Goal: Task Accomplishment & Management: Use online tool/utility

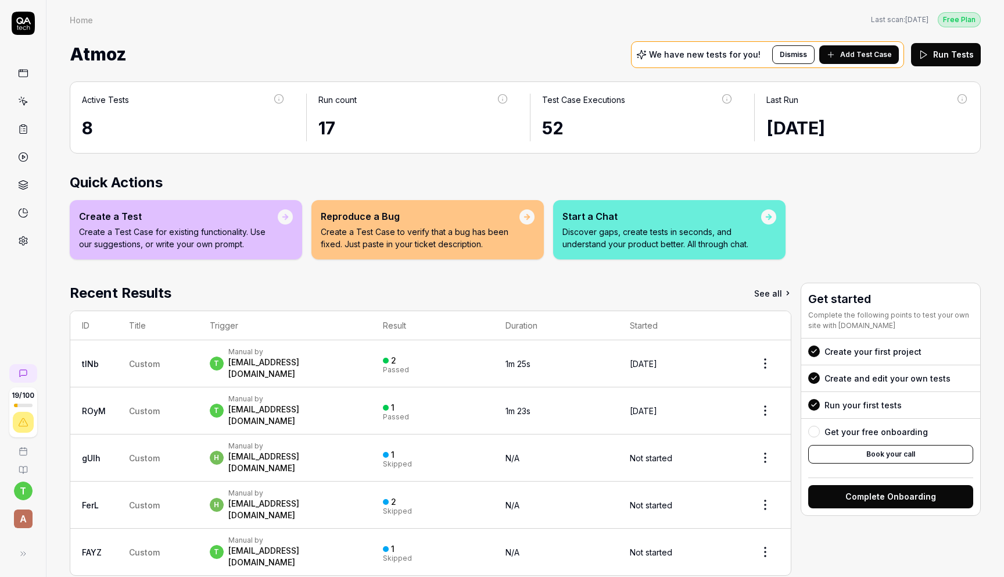
click at [238, 351] on div "Manual by" at bounding box center [294, 351] width 132 height 9
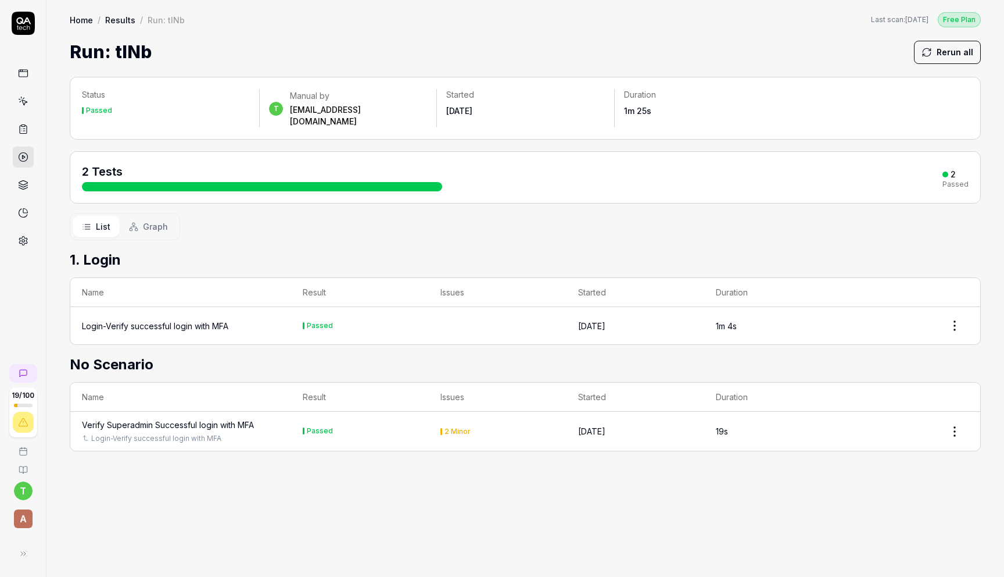
click at [24, 78] on link at bounding box center [23, 73] width 21 height 21
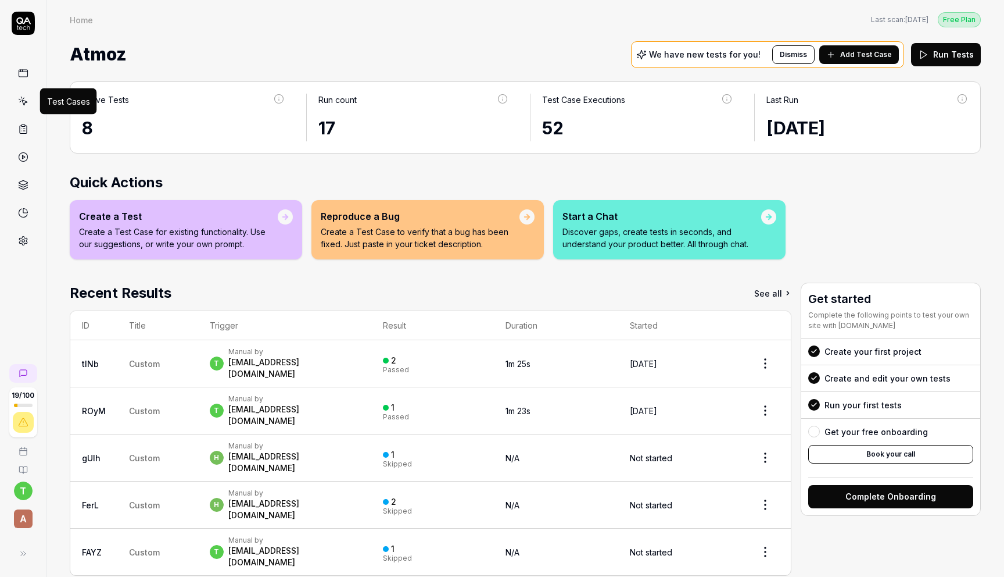
click at [22, 101] on icon at bounding box center [24, 102] width 5 height 5
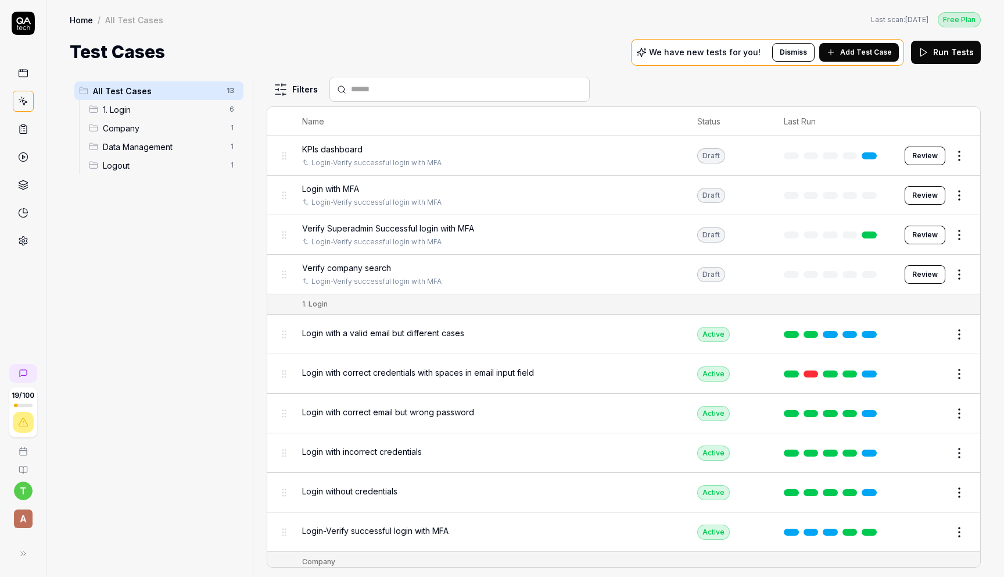
click at [127, 105] on span "1. Login" at bounding box center [163, 109] width 120 height 12
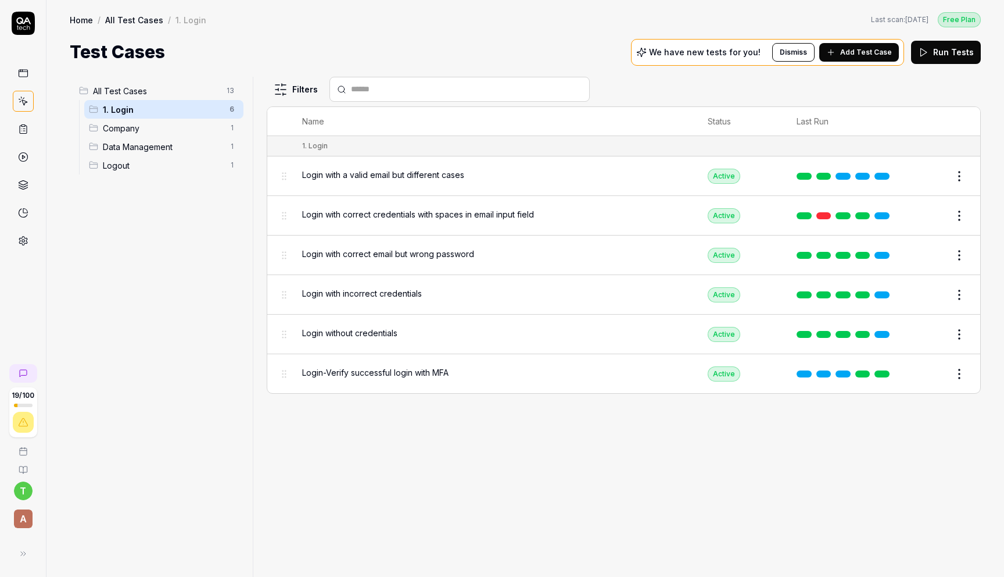
click at [381, 366] on span "Login-Verify successful login with MFA" at bounding box center [375, 372] width 146 height 12
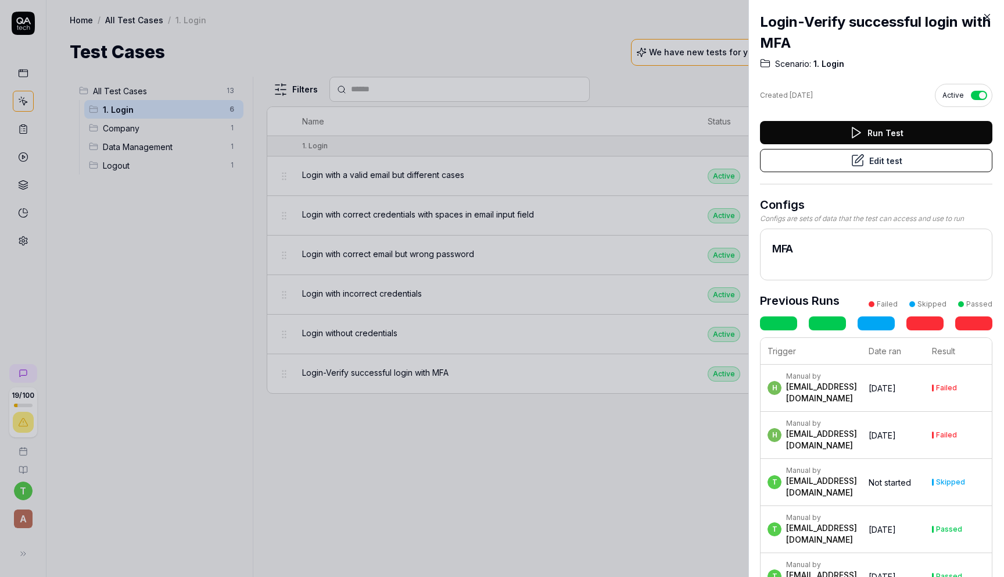
click at [882, 130] on button "Run Test" at bounding box center [876, 132] width 233 height 23
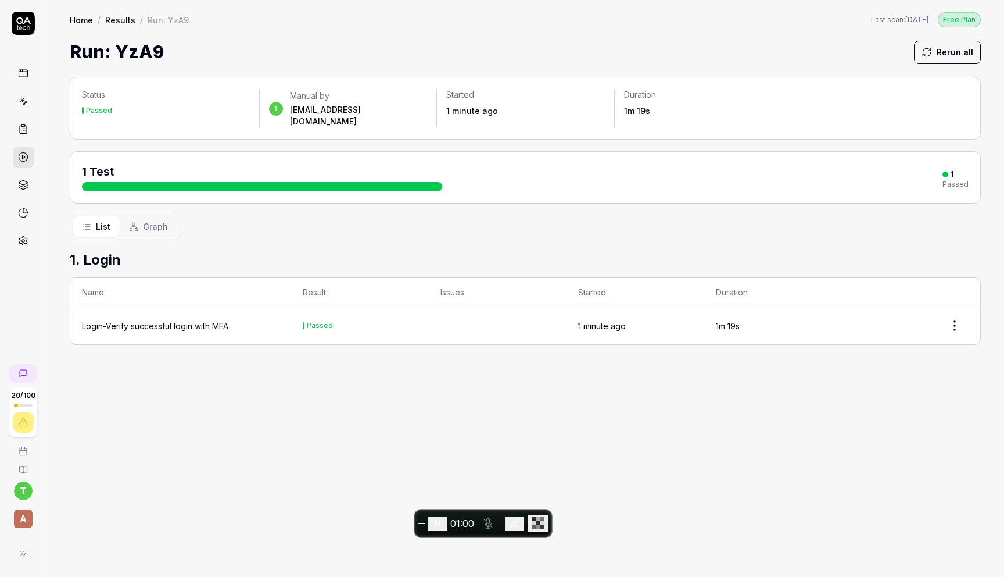
click at [126, 320] on div "Login-Verify successful login with MFA" at bounding box center [155, 326] width 146 height 12
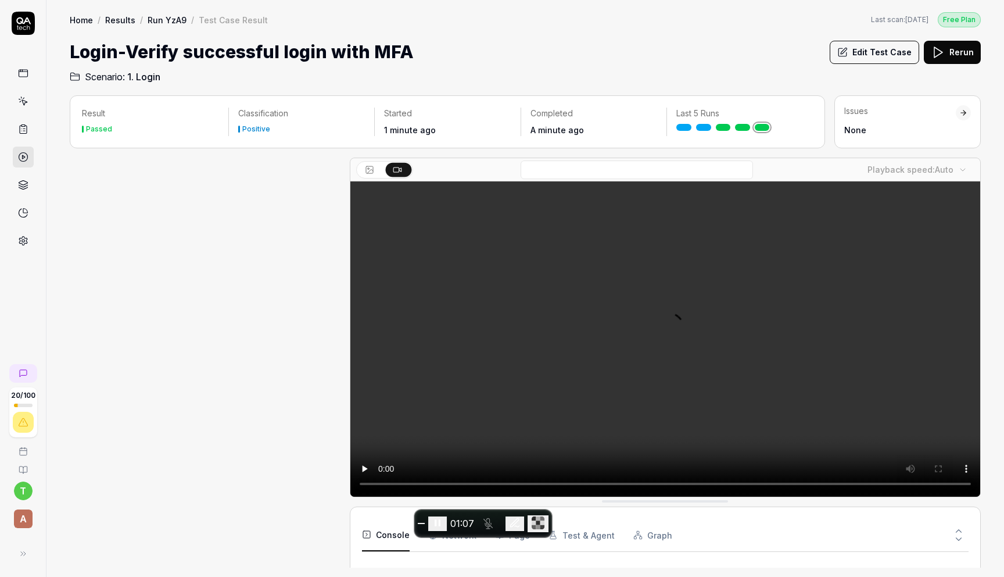
scroll to position [76, 0]
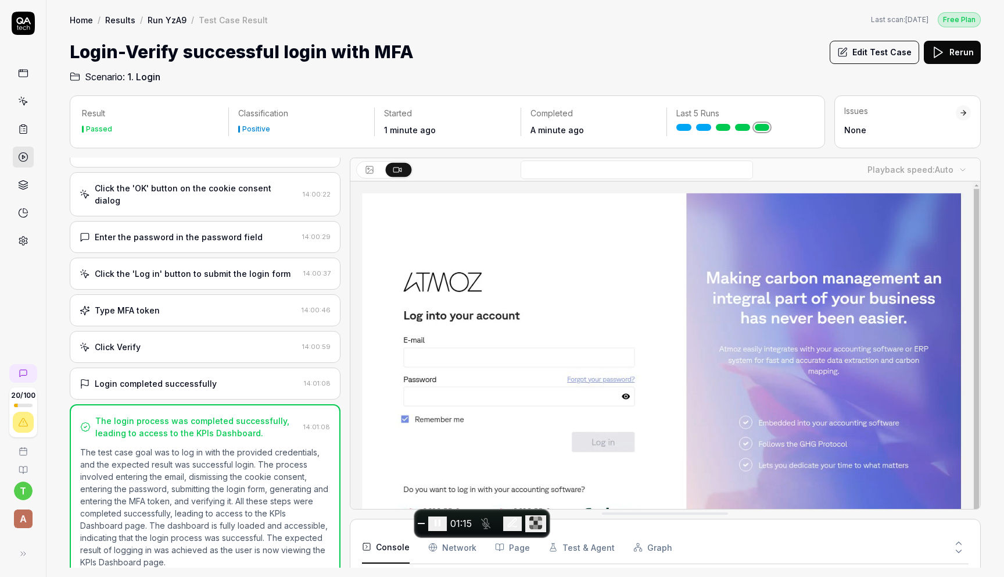
click at [960, 49] on button "Rerun" at bounding box center [952, 52] width 57 height 23
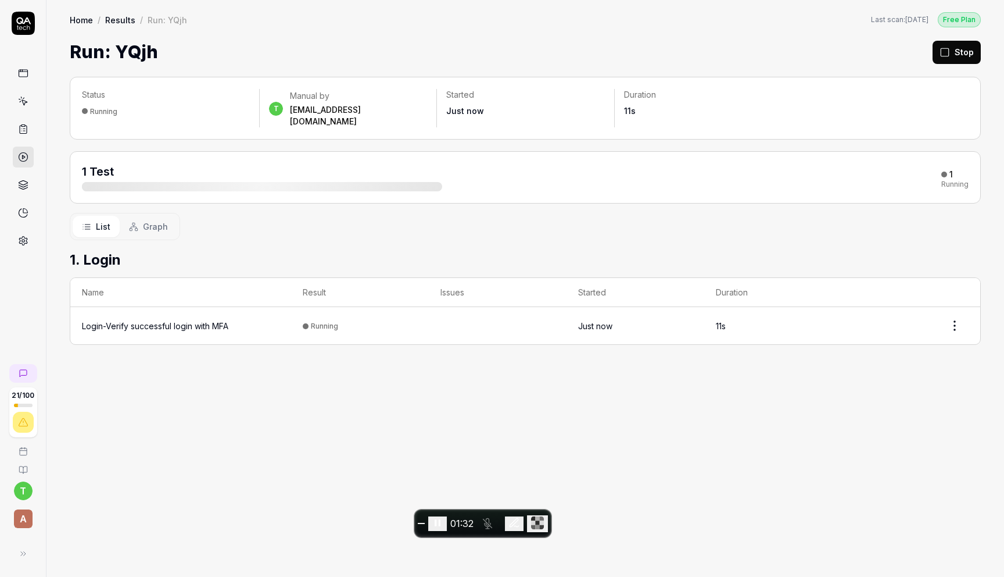
click at [391, 182] on div at bounding box center [262, 186] width 360 height 9
click at [219, 320] on div "Login-Verify successful login with MFA" at bounding box center [155, 326] width 146 height 12
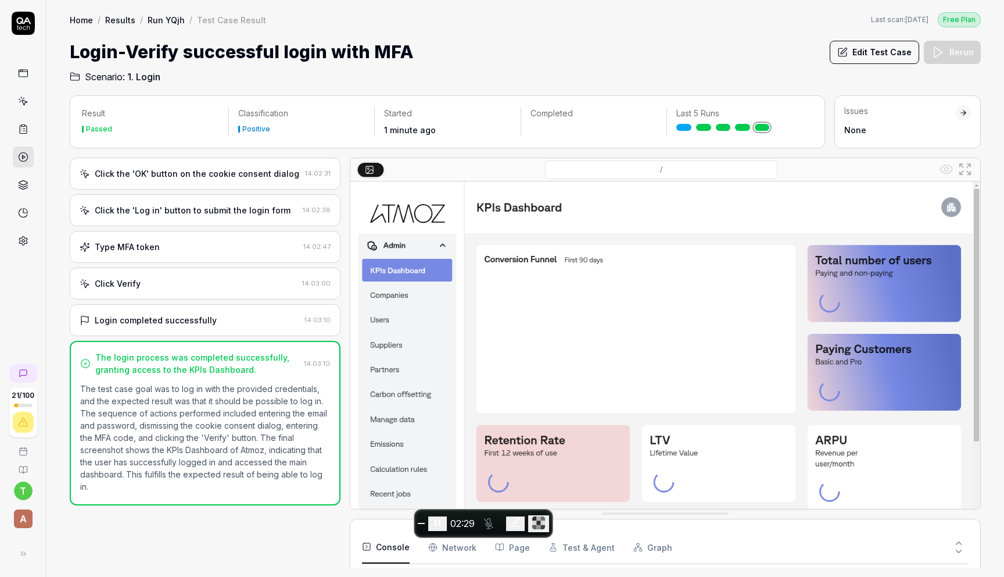
click at [23, 71] on icon at bounding box center [23, 73] width 10 height 10
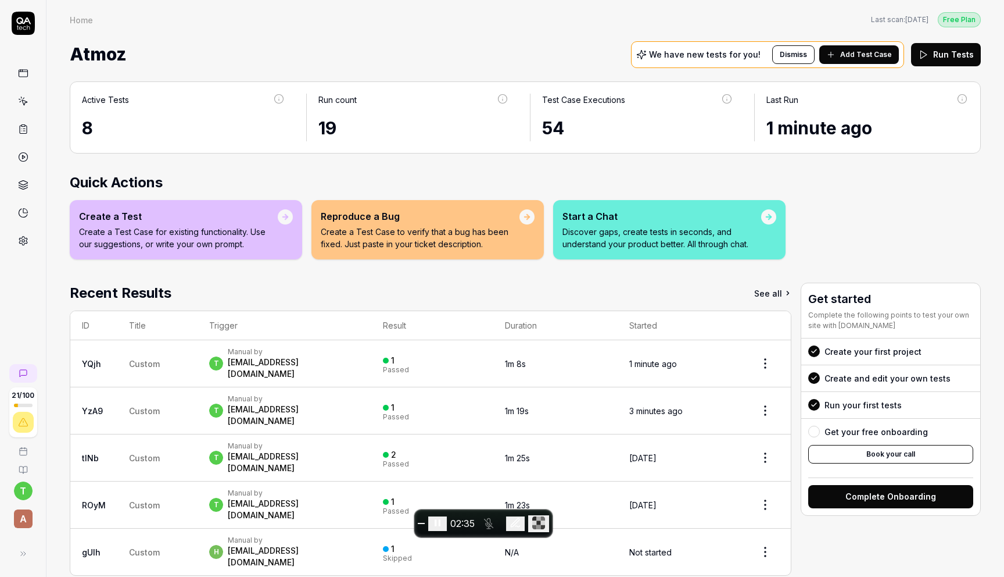
click at [23, 71] on icon at bounding box center [23, 71] width 9 height 0
click at [24, 69] on icon at bounding box center [23, 73] width 10 height 10
click at [18, 69] on icon at bounding box center [23, 73] width 10 height 10
click at [20, 96] on icon at bounding box center [23, 101] width 10 height 10
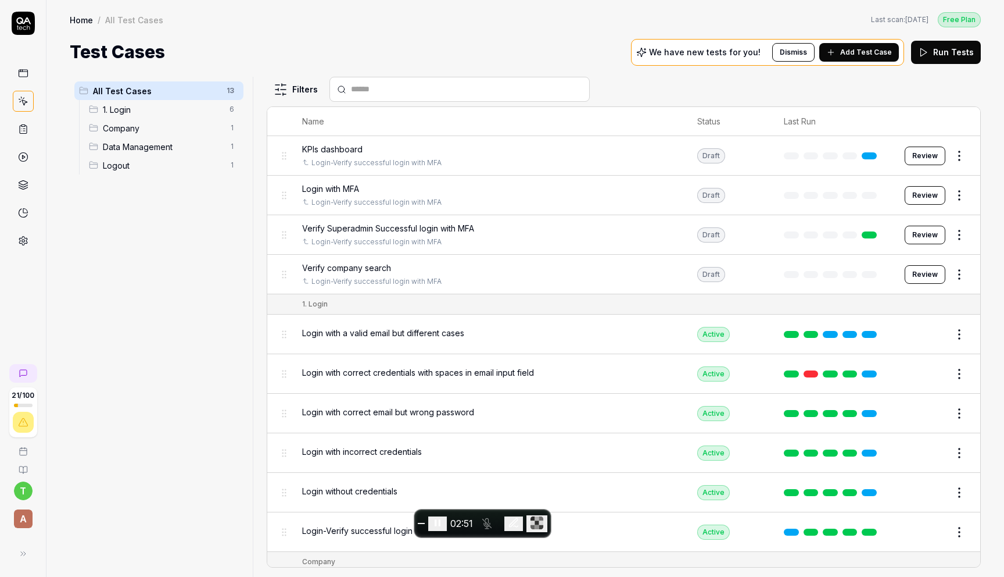
click at [129, 112] on span "1. Login" at bounding box center [163, 109] width 120 height 12
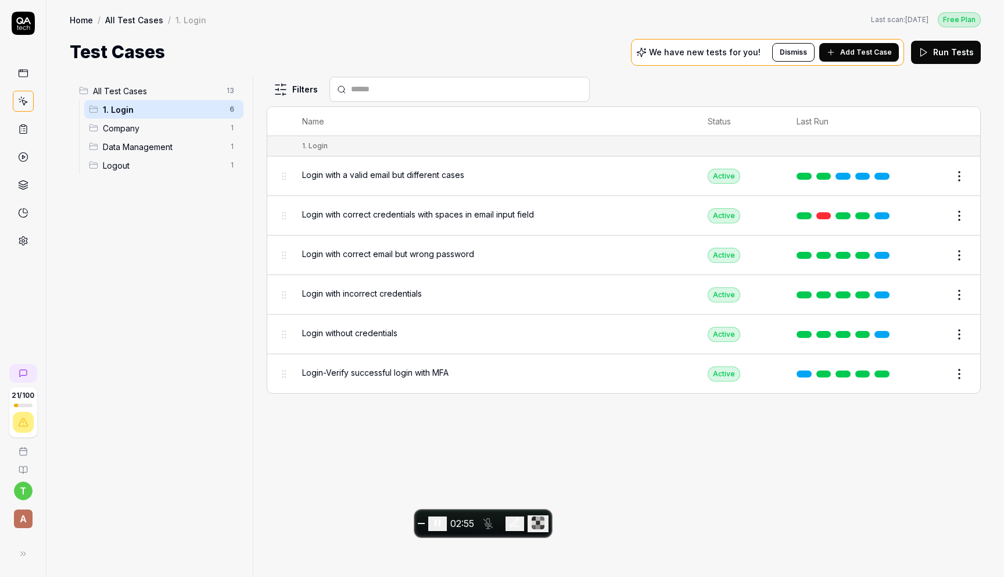
click at [935, 370] on button "Edit" at bounding box center [932, 373] width 28 height 19
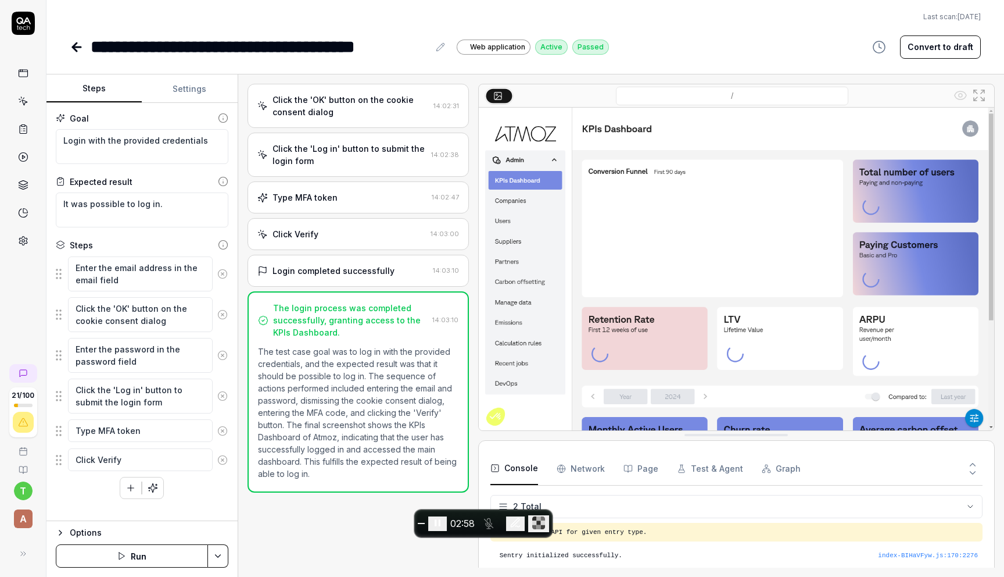
type textarea "*"
click at [90, 47] on div "**********" at bounding box center [339, 47] width 539 height 26
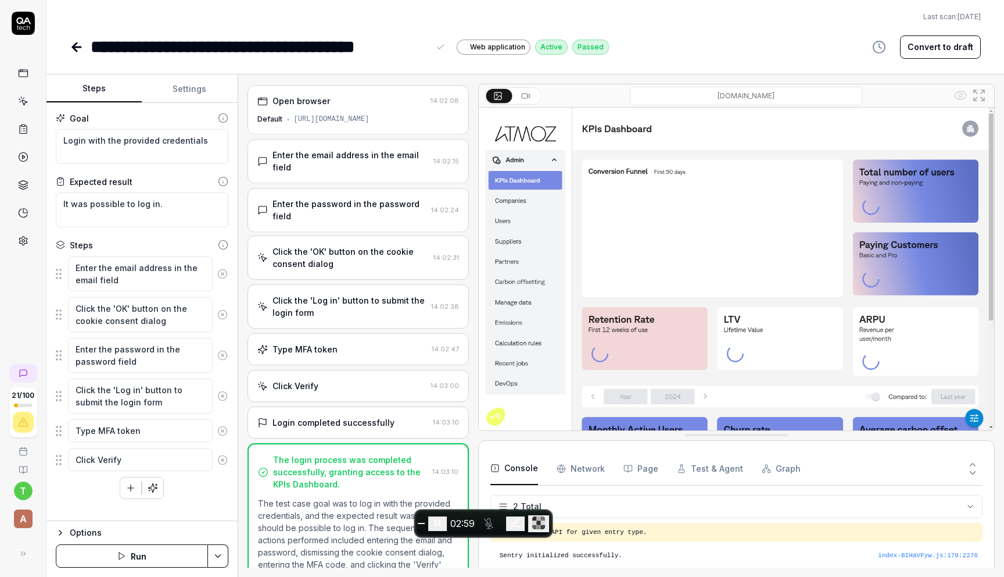
click at [95, 48] on div "**********" at bounding box center [260, 47] width 338 height 26
click at [27, 106] on icon at bounding box center [23, 101] width 10 height 10
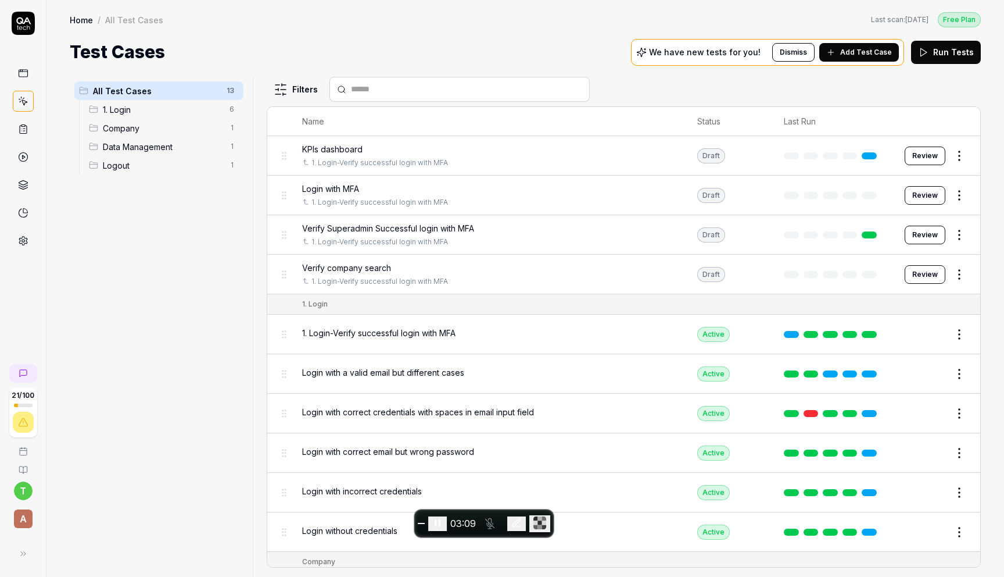
click at [139, 117] on div "1. Login 6" at bounding box center [163, 109] width 159 height 19
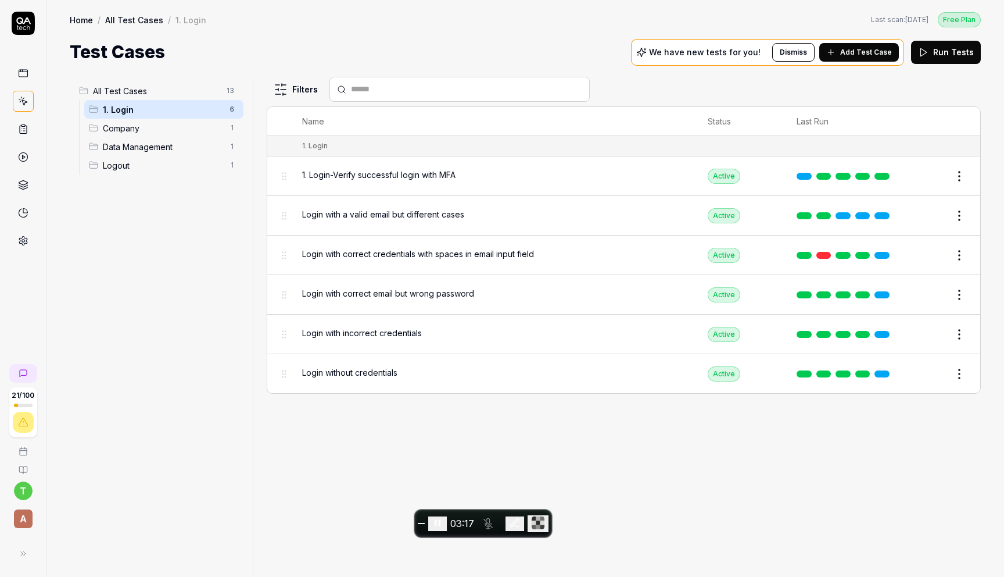
click at [407, 173] on span "1. Login-Verify successful login with MFA" at bounding box center [378, 175] width 153 height 12
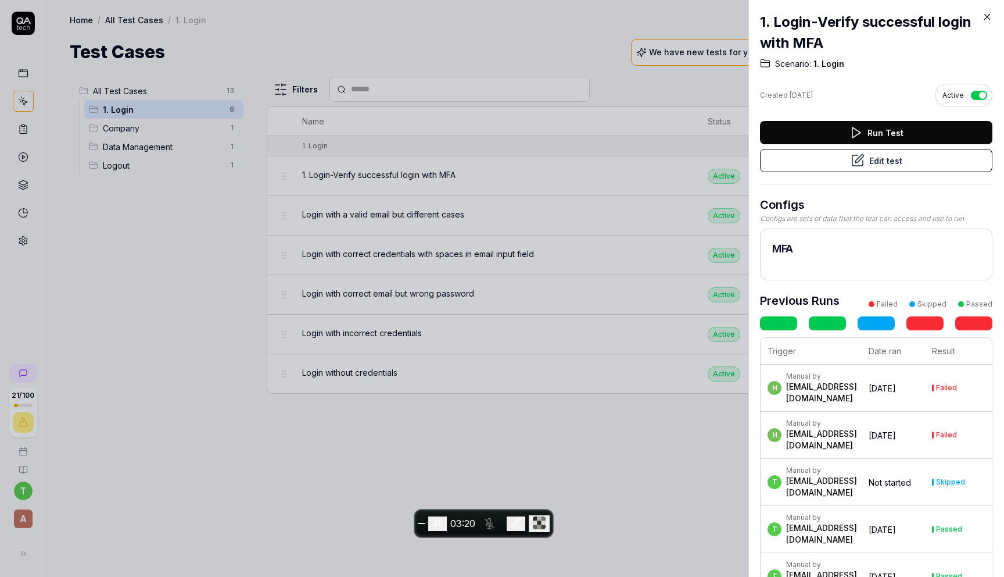
click at [892, 155] on button "Edit test" at bounding box center [876, 160] width 233 height 23
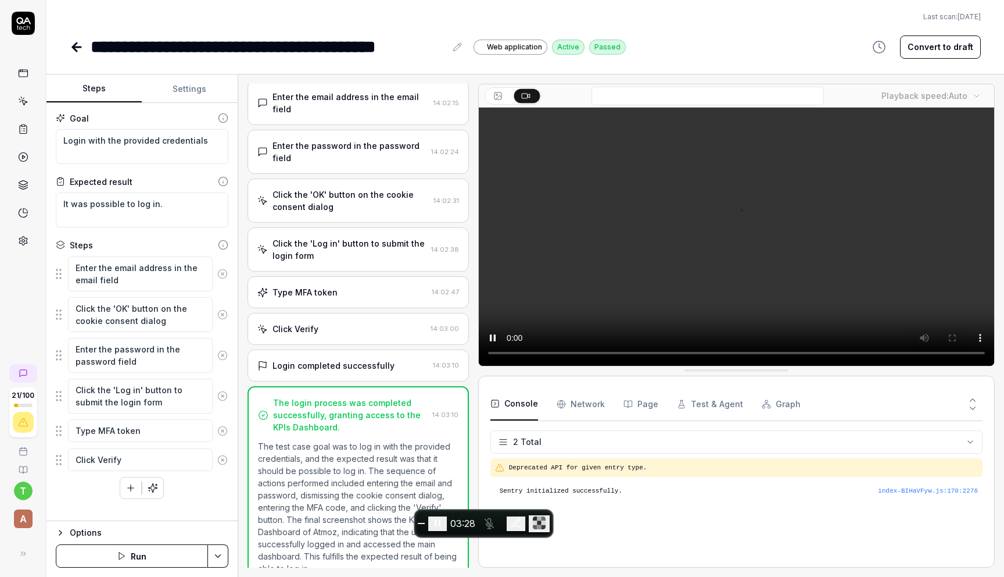
scroll to position [65, 0]
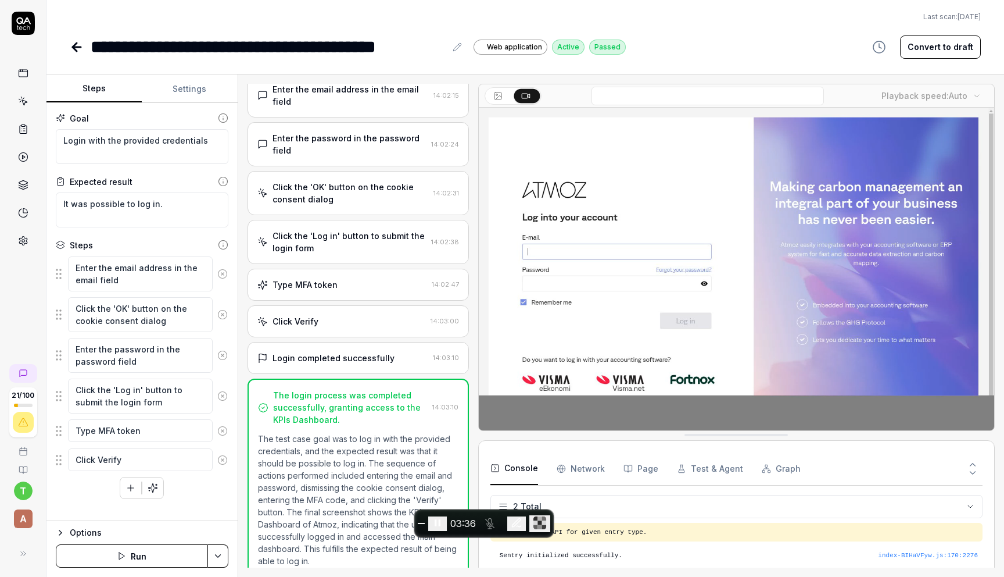
click at [72, 48] on icon at bounding box center [77, 47] width 14 height 14
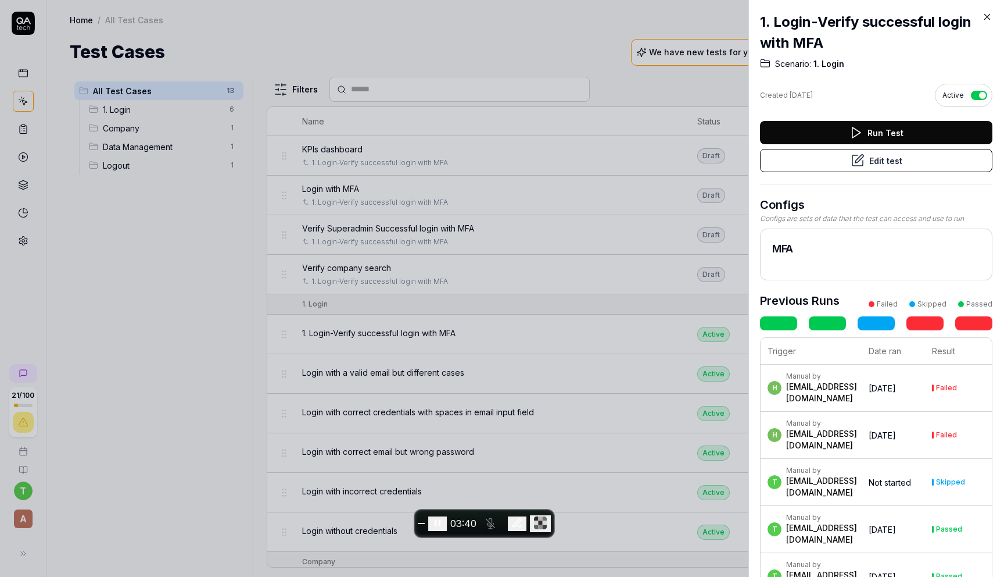
click at [991, 16] on icon at bounding box center [987, 17] width 10 height 10
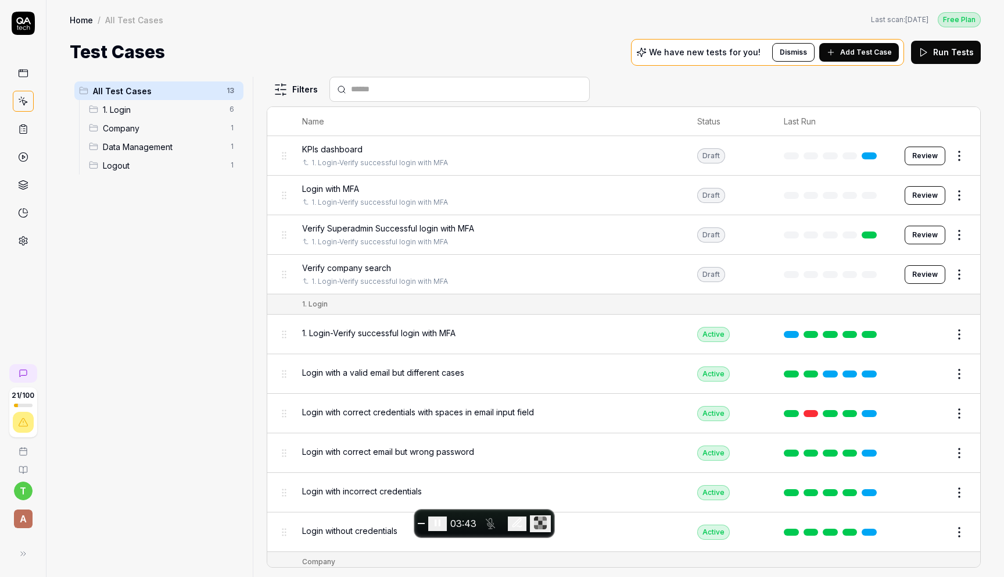
click at [142, 107] on span "1. Login" at bounding box center [163, 109] width 120 height 12
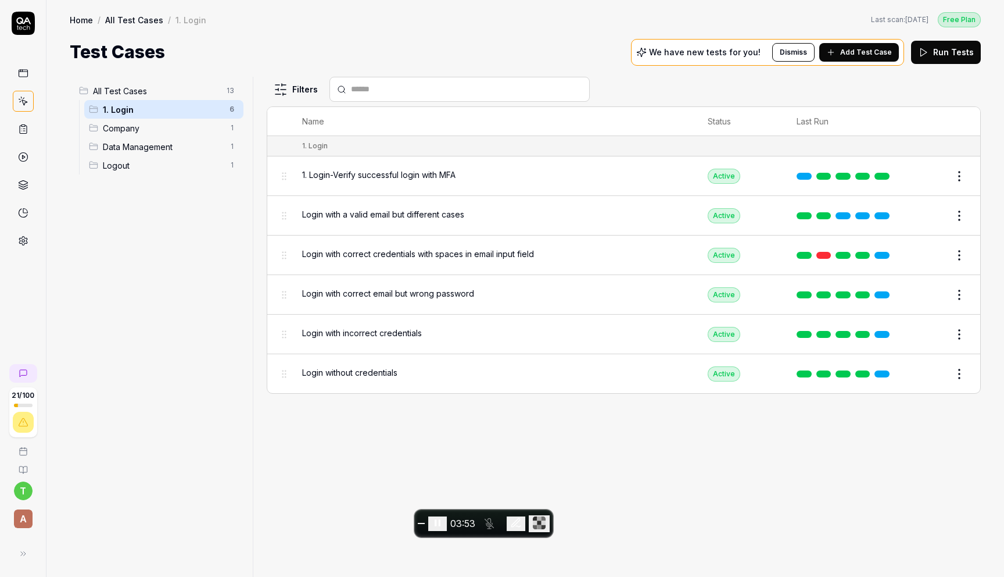
click at [144, 131] on span "Company" at bounding box center [163, 128] width 120 height 12
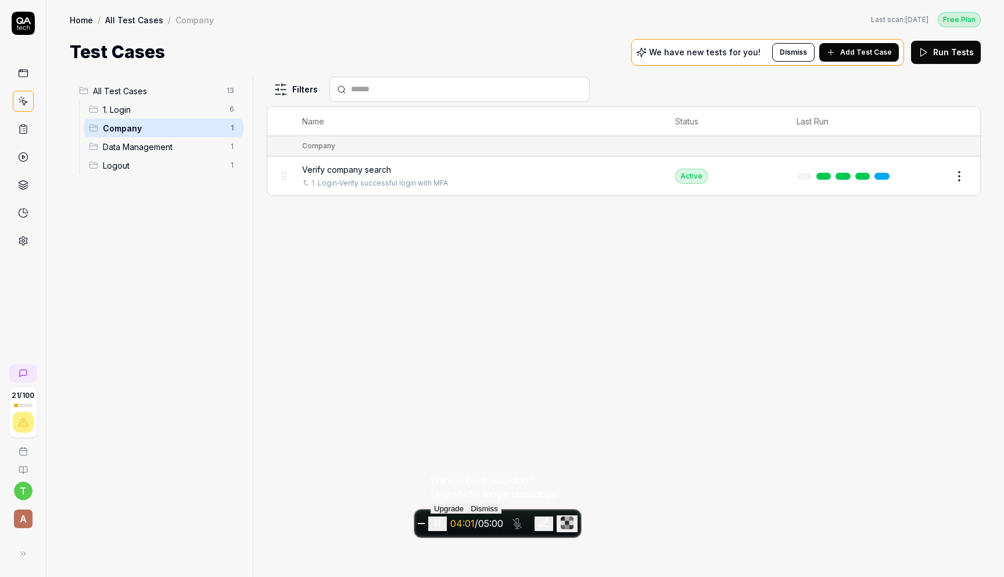
click at [346, 167] on span "Verify company search" at bounding box center [346, 169] width 89 height 12
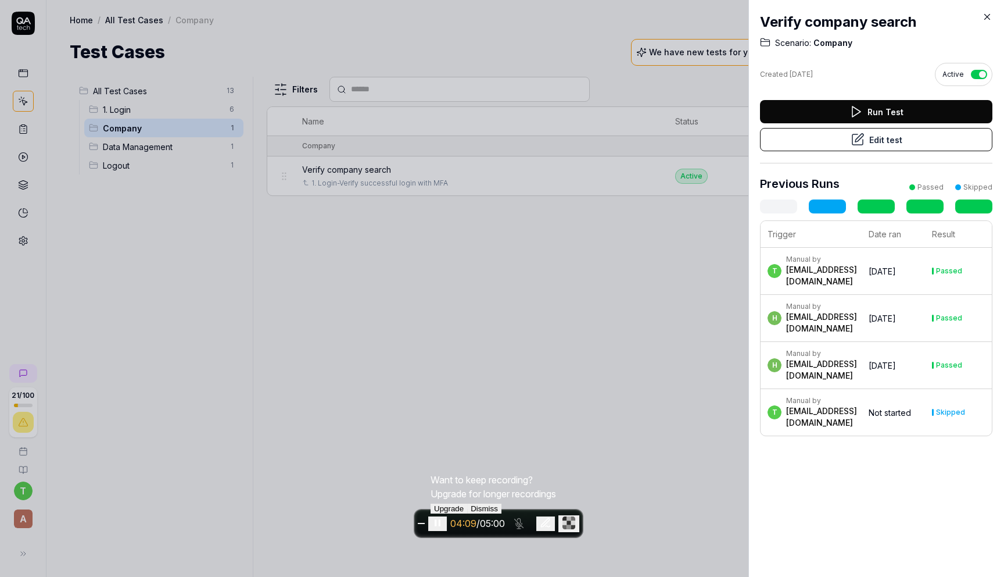
click at [892, 107] on button "Run Test" at bounding box center [876, 111] width 233 height 23
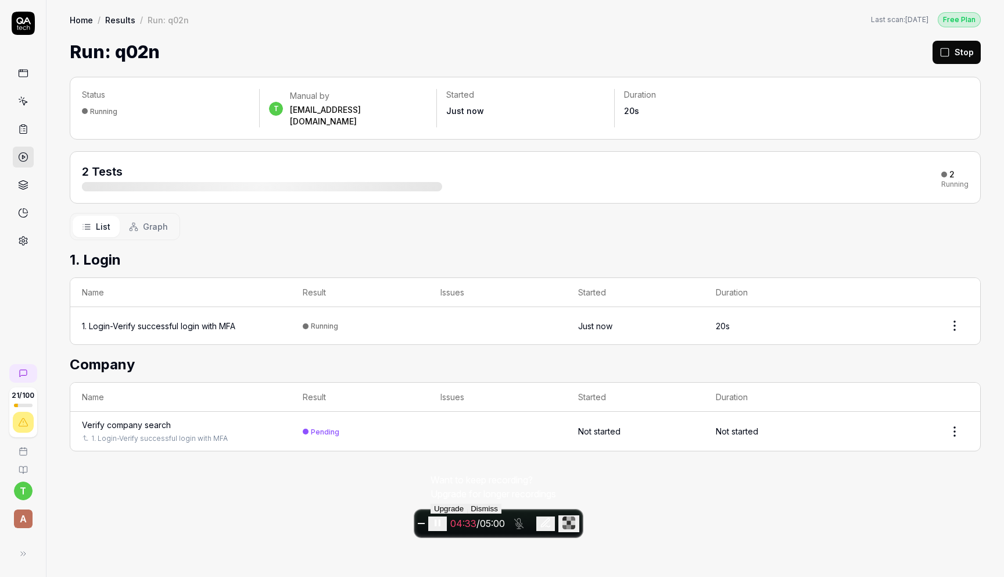
click at [228, 320] on div "1. Login-Verify successful login with MFA" at bounding box center [158, 326] width 153 height 12
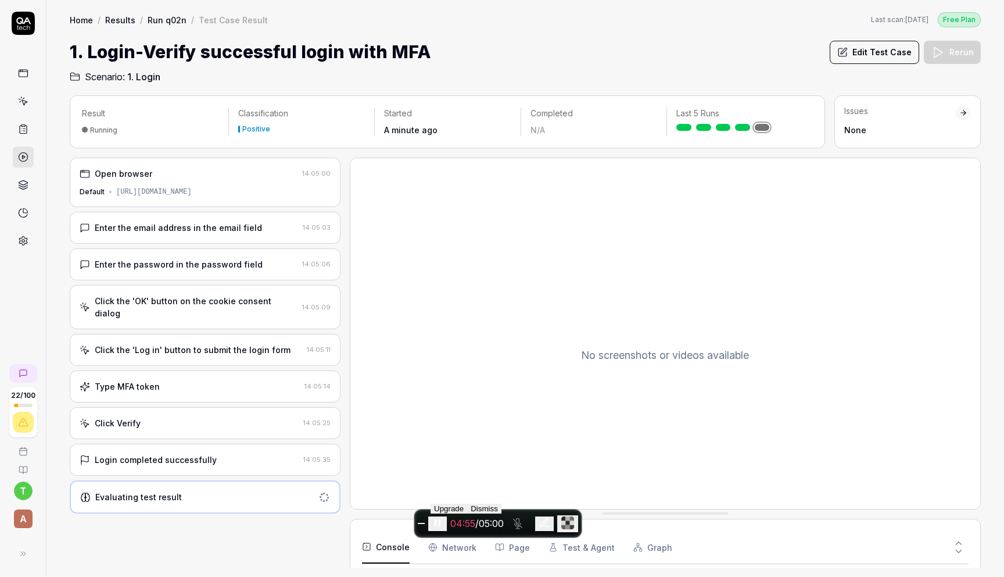
click at [101, 127] on div "Running" at bounding box center [103, 130] width 27 height 9
click at [24, 79] on link at bounding box center [23, 73] width 21 height 21
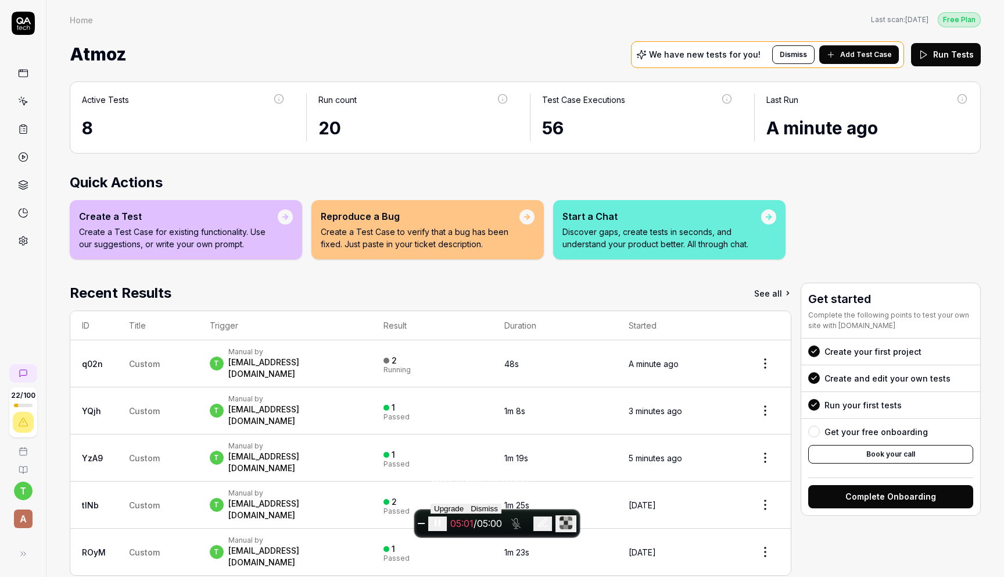
click at [282, 362] on div "[EMAIL_ADDRESS][DOMAIN_NAME]" at bounding box center [294, 367] width 132 height 23
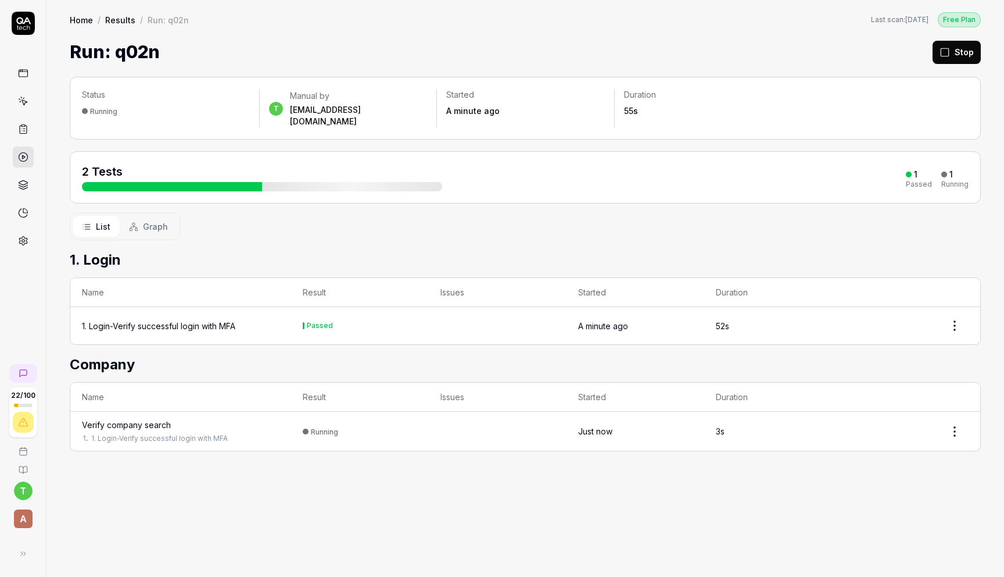
click at [159, 419] on div "Verify company search" at bounding box center [126, 425] width 89 height 12
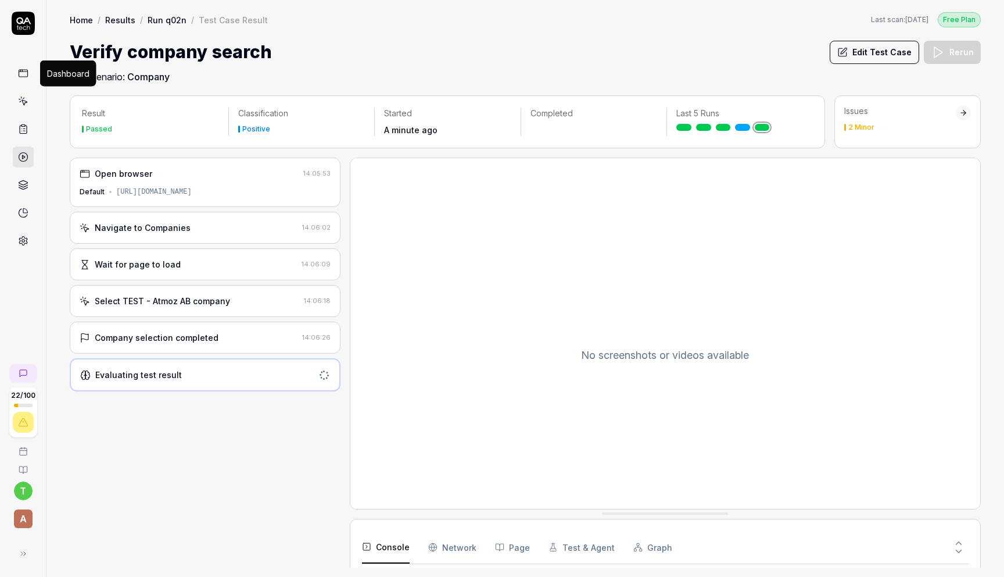
click at [24, 77] on icon at bounding box center [23, 73] width 10 height 10
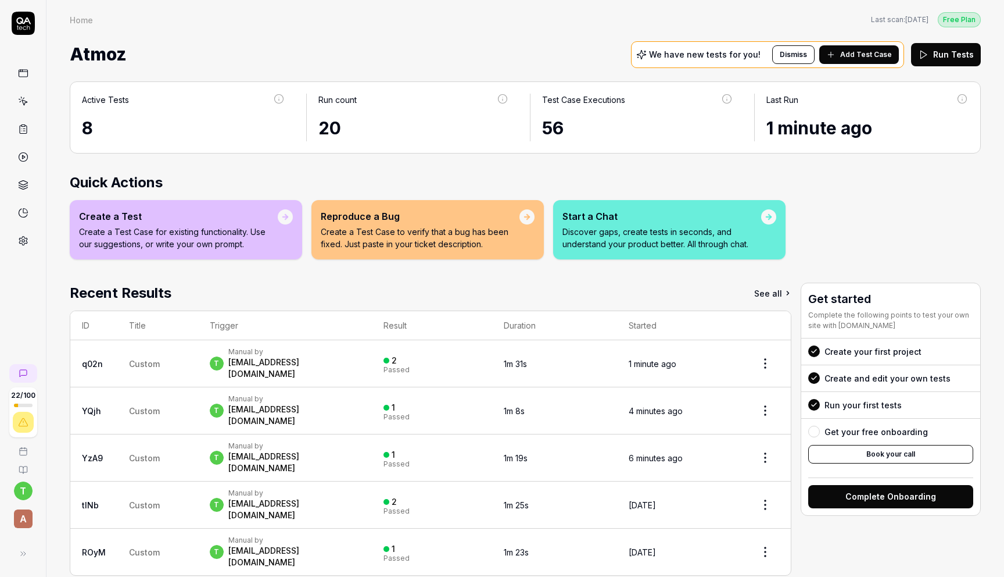
click at [269, 360] on div "[EMAIL_ADDRESS][DOMAIN_NAME]" at bounding box center [294, 367] width 132 height 23
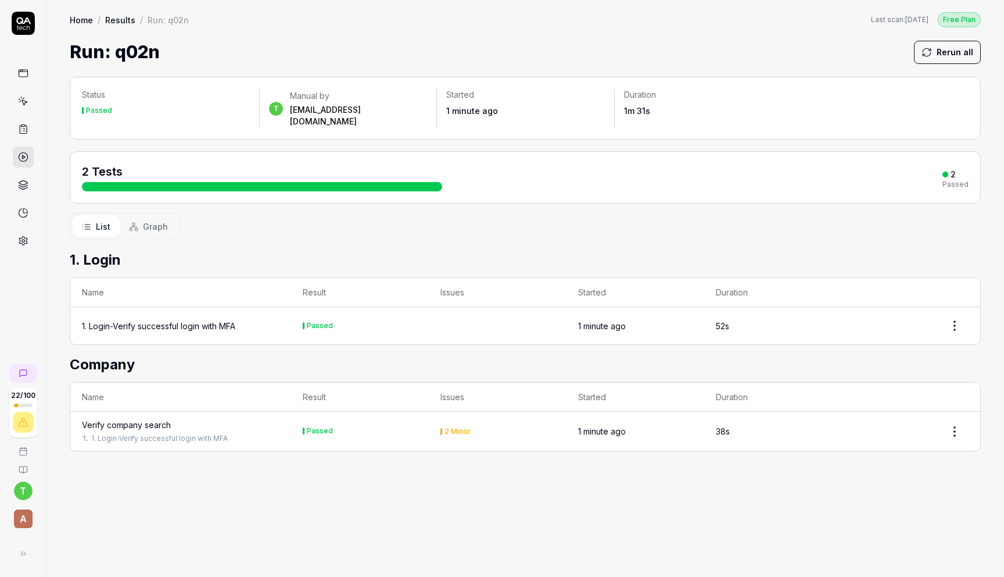
click at [167, 433] on link "1. Login-Verify successful login with MFA" at bounding box center [159, 438] width 137 height 10
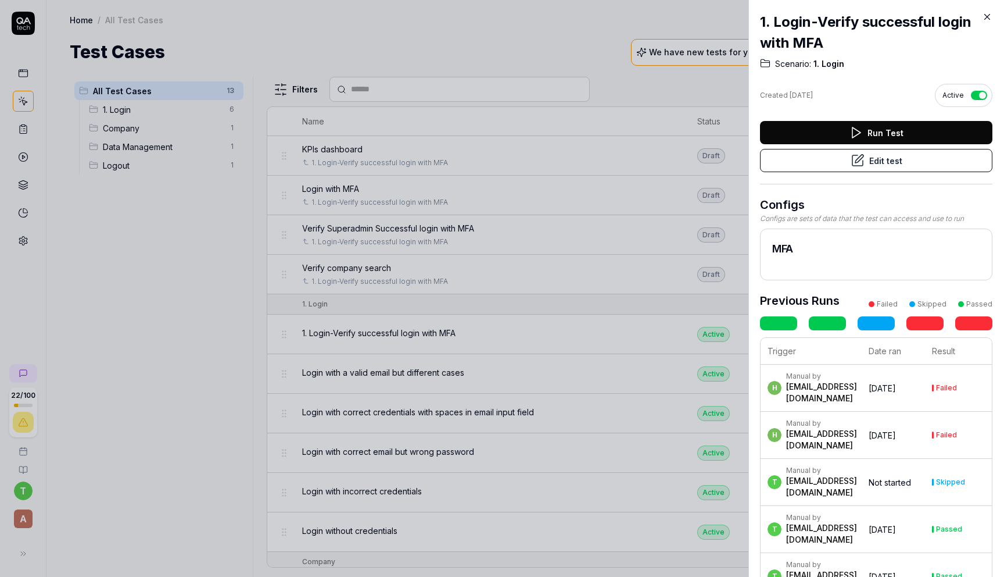
click at [995, 15] on div "1. Login-Verify successful login with MFA Scenario: 1. Login Created [DATE] Act…" at bounding box center [877, 288] width 256 height 577
click at [989, 16] on icon at bounding box center [987, 17] width 10 height 10
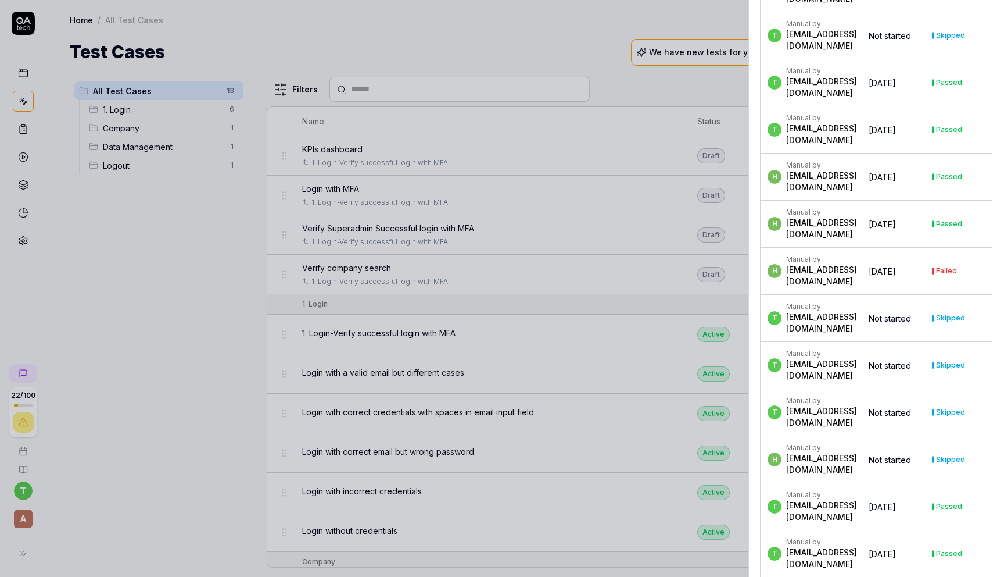
scroll to position [503, 0]
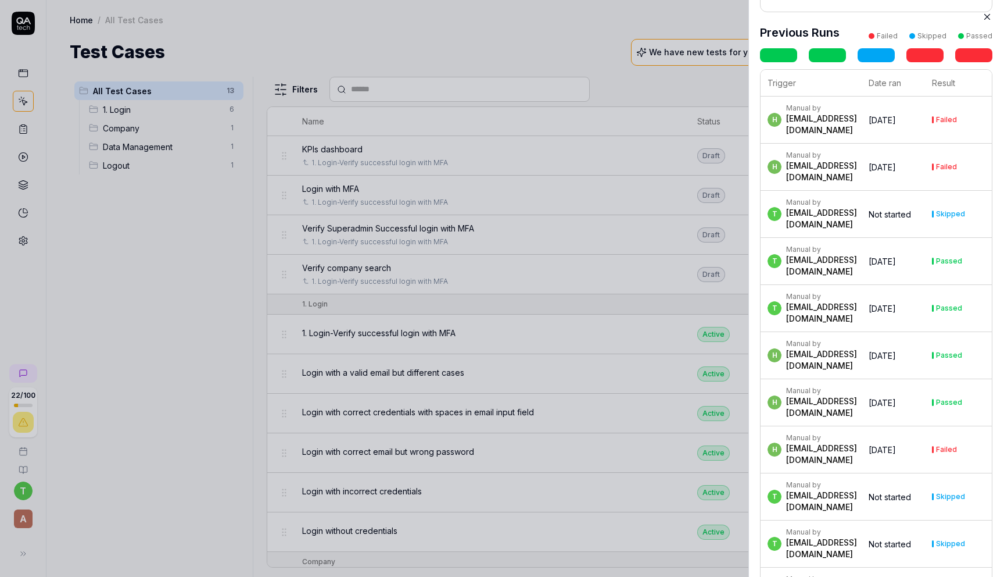
scroll to position [0, 0]
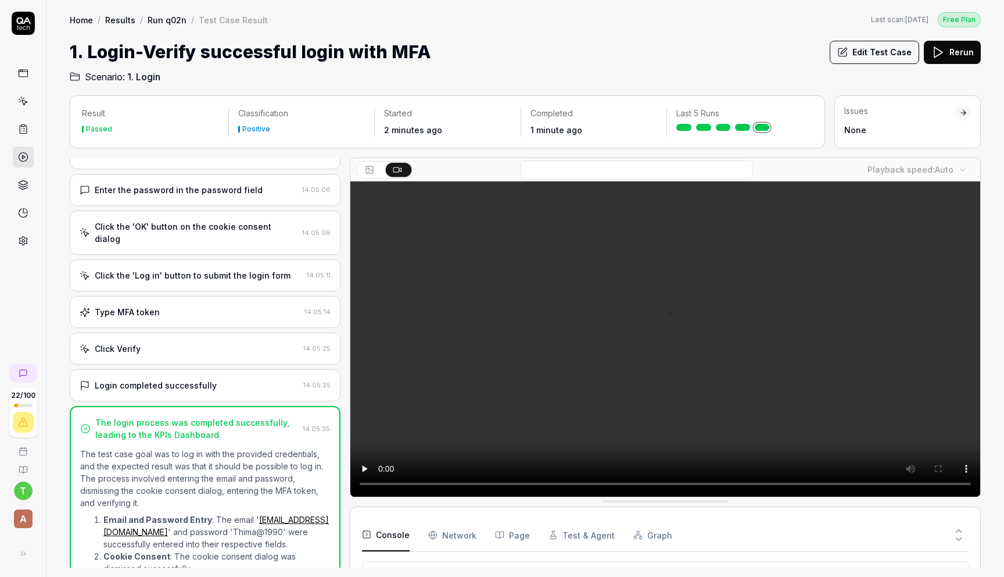
scroll to position [183, 0]
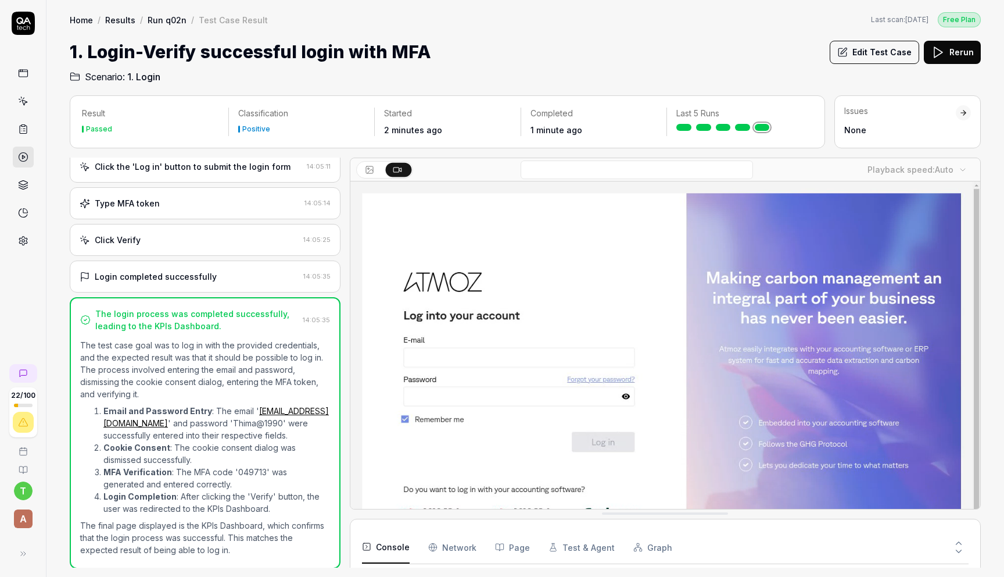
click at [139, 75] on span "1. Login" at bounding box center [143, 77] width 33 height 14
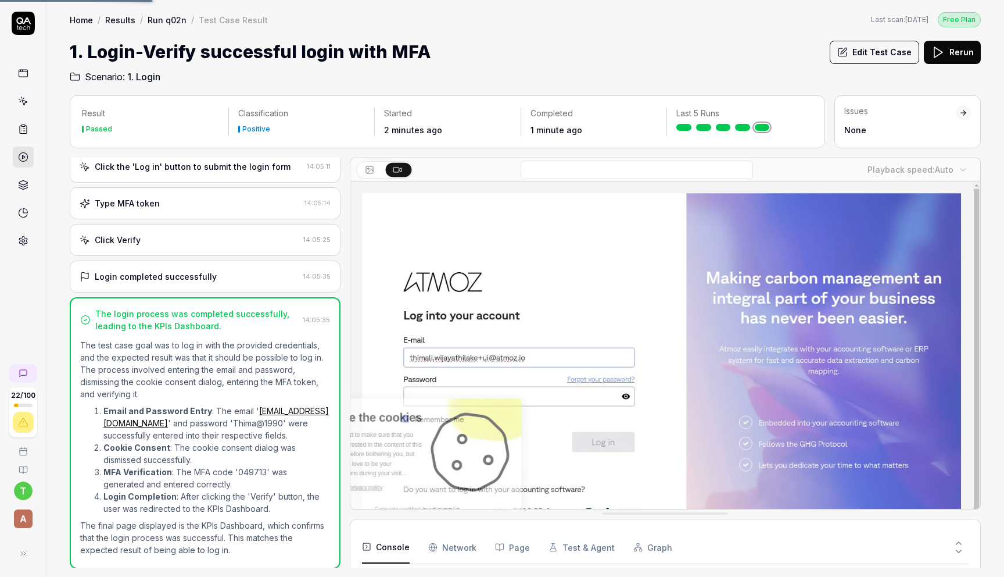
click at [95, 75] on span "Scenario:" at bounding box center [104, 77] width 42 height 14
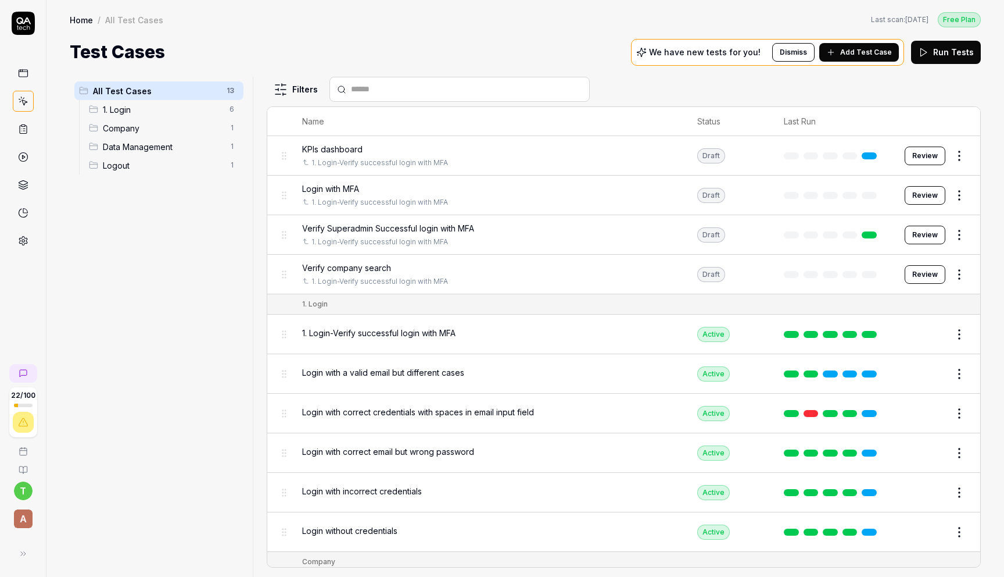
scroll to position [158, 0]
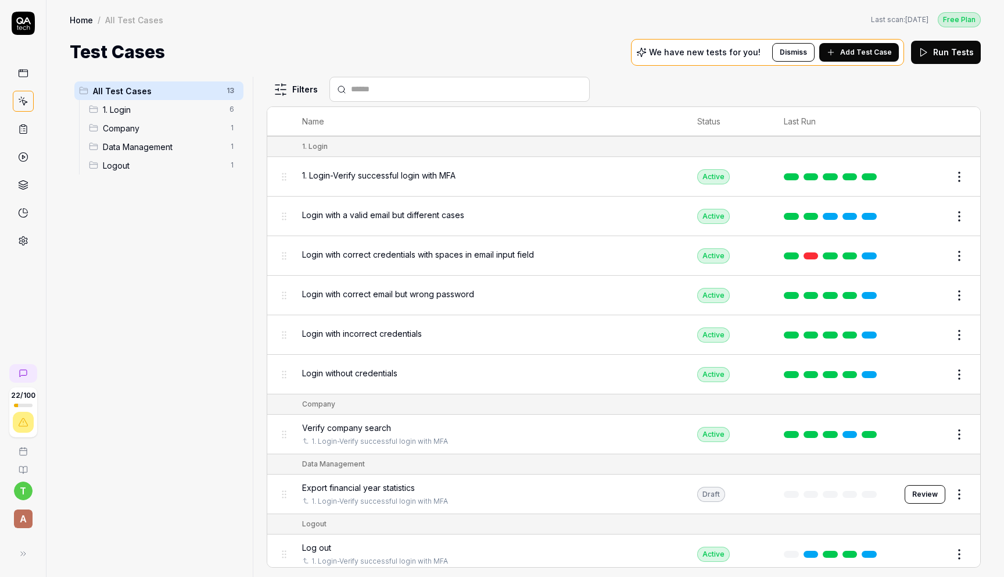
click at [366, 423] on span "Verify company search" at bounding box center [346, 427] width 89 height 12
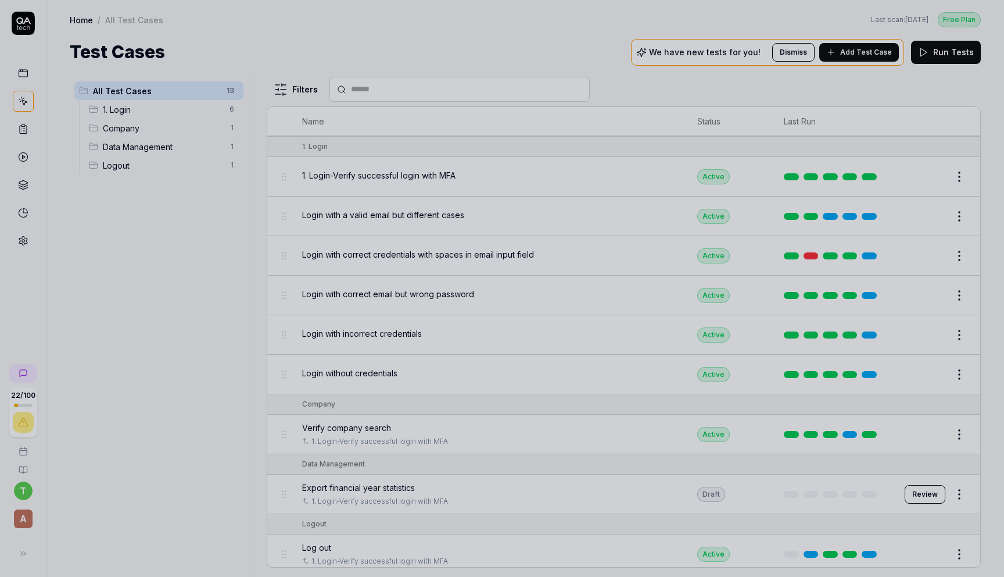
click at [366, 423] on div at bounding box center [502, 288] width 1004 height 577
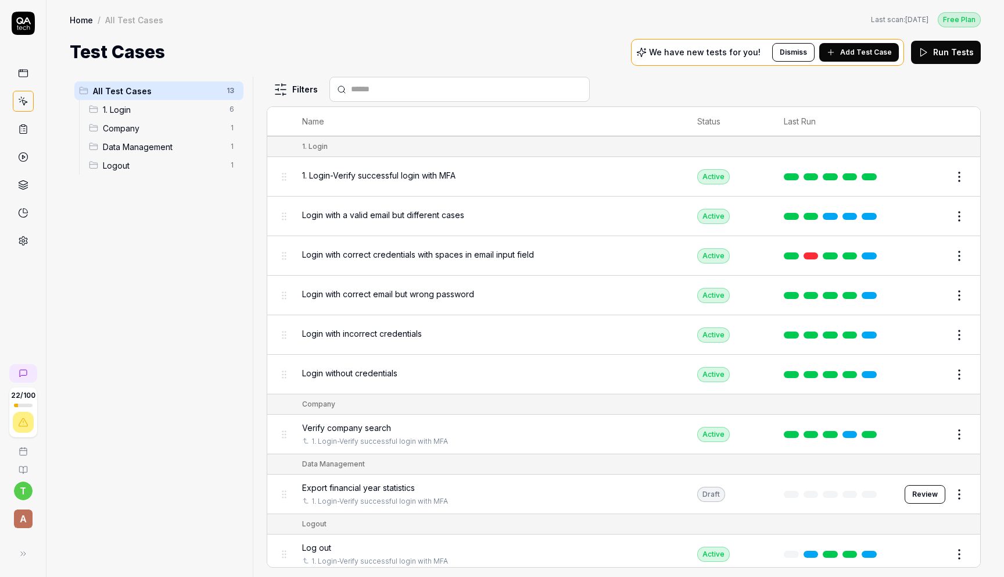
click at [388, 421] on span "Verify company search" at bounding box center [346, 427] width 89 height 12
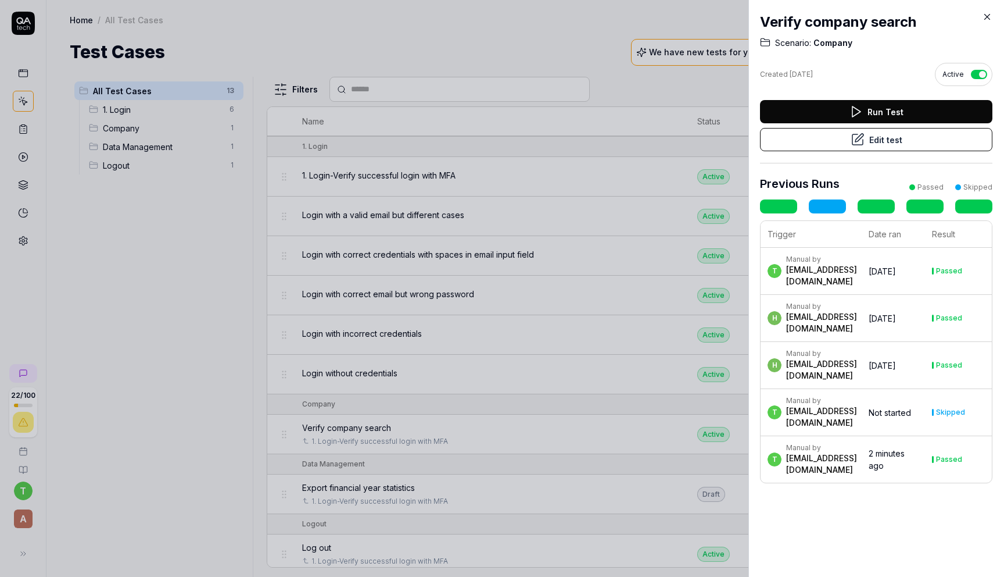
click at [925, 444] on td "2 minutes ago" at bounding box center [893, 459] width 63 height 47
click at [963, 456] on div "Passed" at bounding box center [949, 459] width 26 height 7
click at [857, 452] on div "[EMAIL_ADDRESS][DOMAIN_NAME]" at bounding box center [821, 463] width 71 height 23
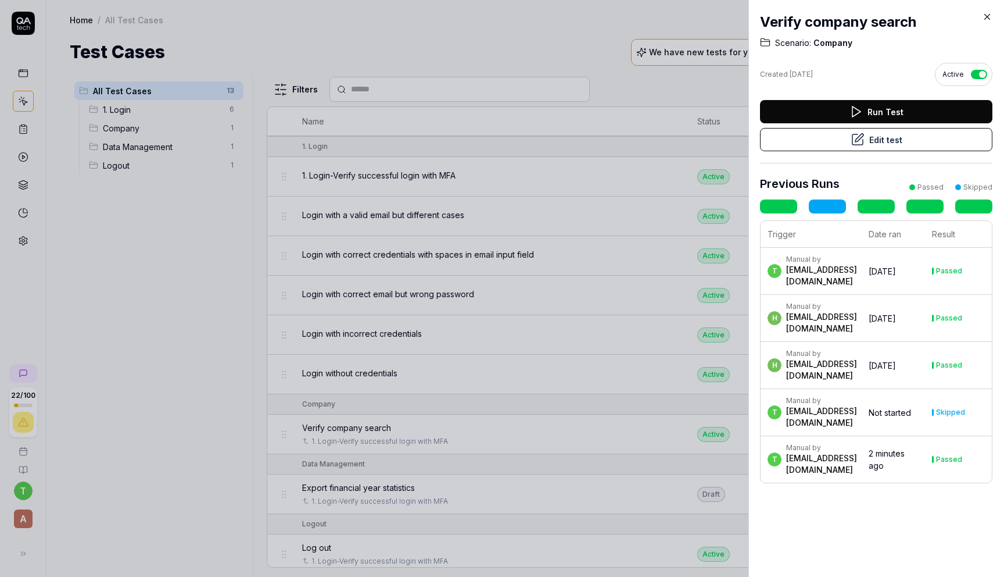
click at [857, 452] on div "[EMAIL_ADDRESS][DOMAIN_NAME]" at bounding box center [821, 463] width 71 height 23
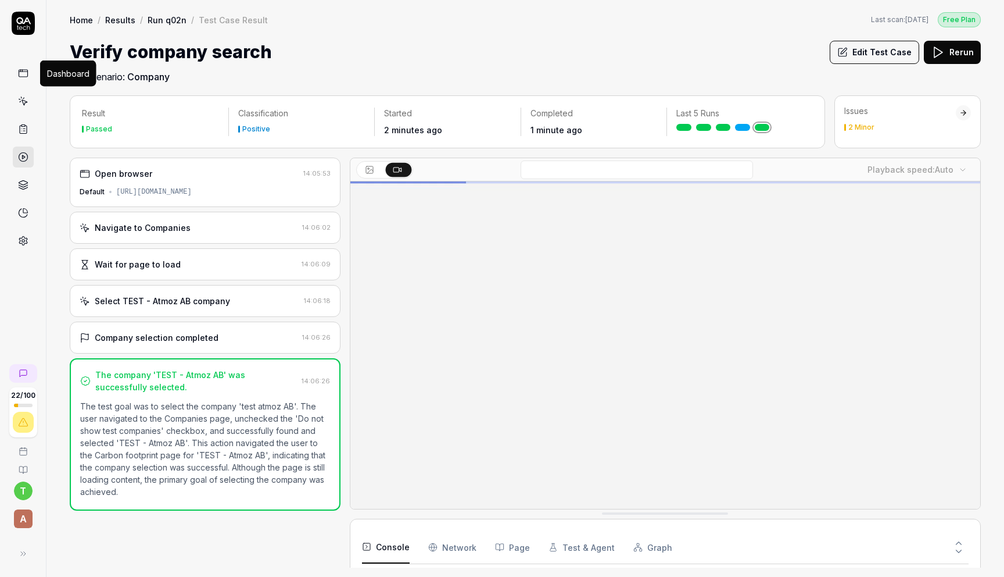
click at [26, 70] on rect at bounding box center [23, 73] width 9 height 7
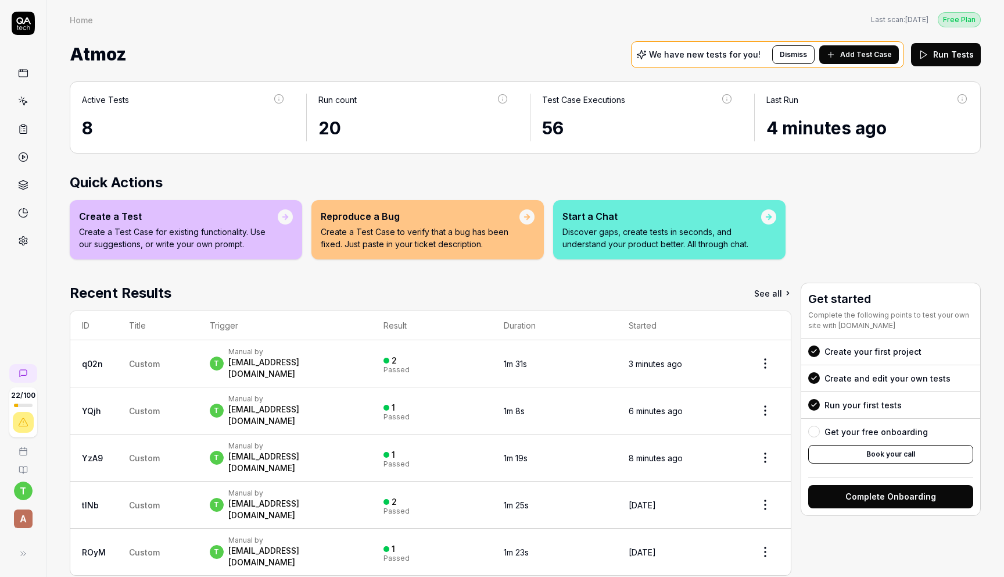
click at [12, 77] on div at bounding box center [23, 131] width 46 height 239
click at [30, 76] on link at bounding box center [23, 73] width 21 height 21
click at [880, 355] on div "Create your first project" at bounding box center [873, 351] width 97 height 12
click at [872, 385] on div "Create and edit your own tests" at bounding box center [891, 377] width 179 height 27
click at [23, 80] on link at bounding box center [23, 73] width 21 height 21
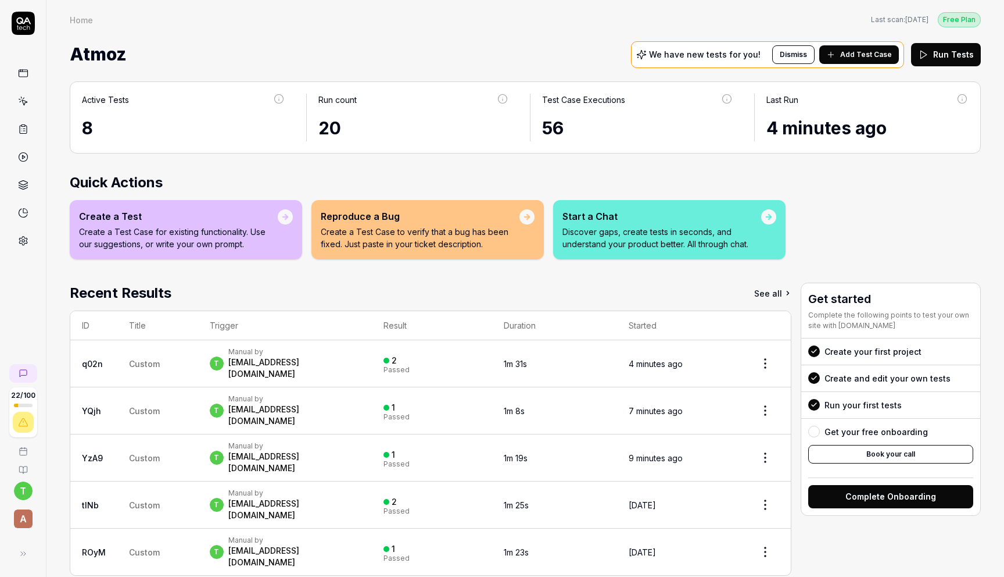
click at [23, 78] on link at bounding box center [23, 73] width 21 height 21
click at [31, 73] on link at bounding box center [23, 73] width 21 height 21
click at [25, 101] on icon at bounding box center [24, 102] width 5 height 5
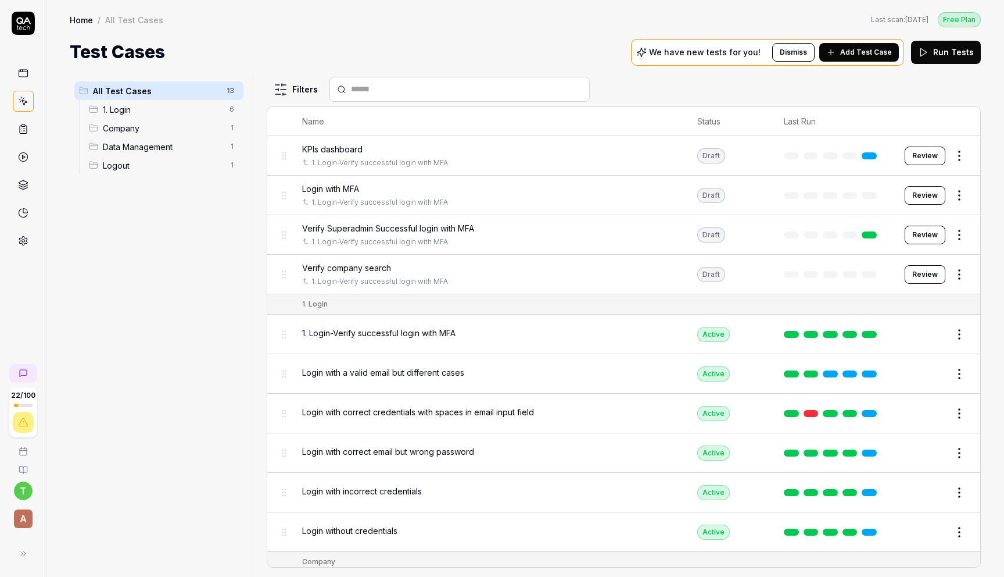
click at [137, 128] on span "Company" at bounding box center [163, 128] width 120 height 12
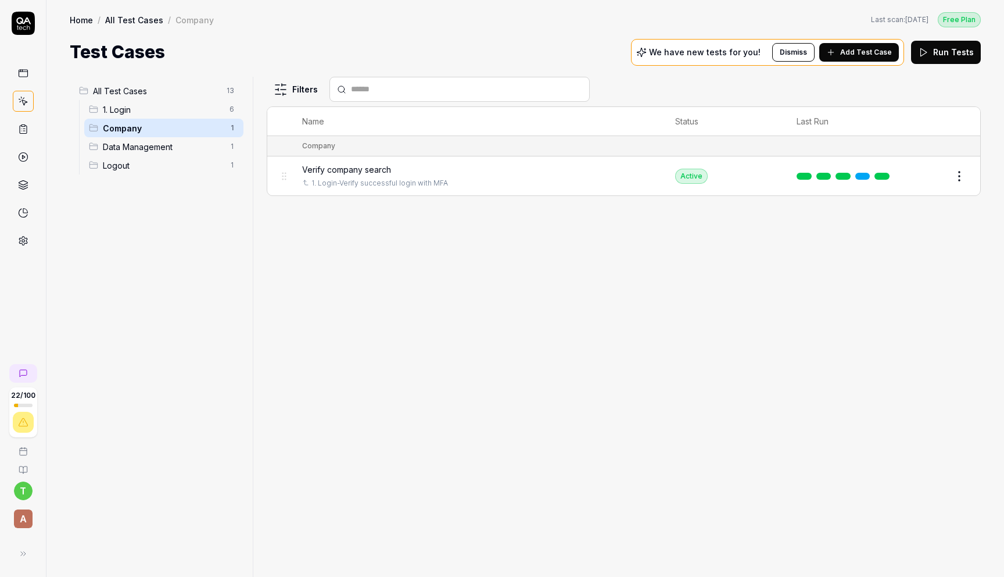
click at [931, 176] on button "Edit" at bounding box center [932, 176] width 28 height 19
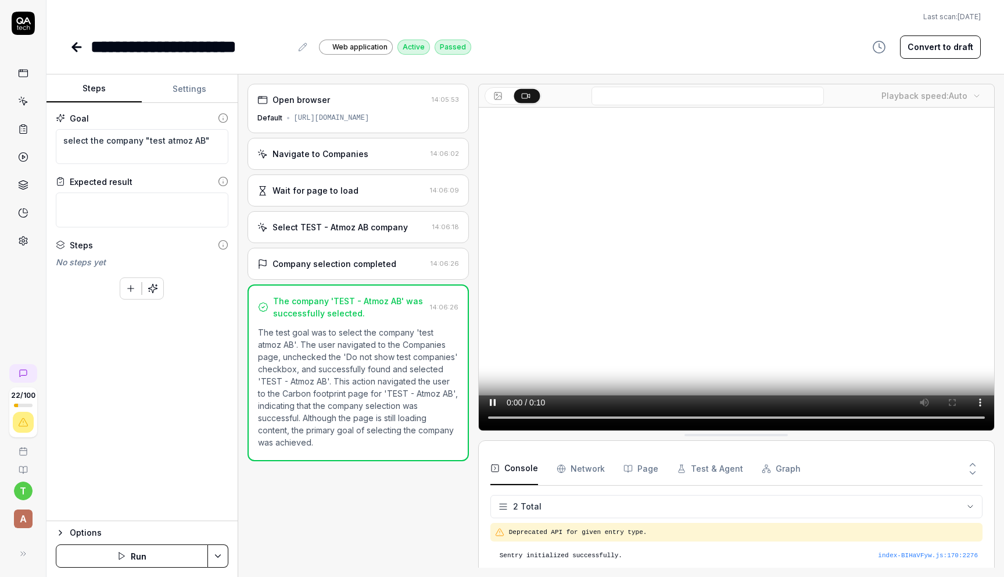
type textarea "*"
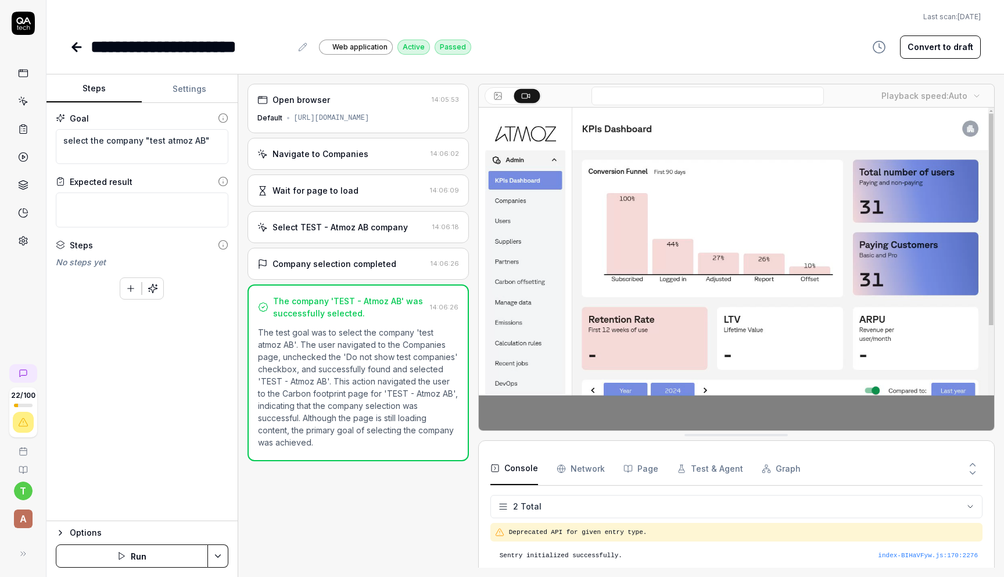
click at [93, 48] on div "**********" at bounding box center [191, 47] width 201 height 26
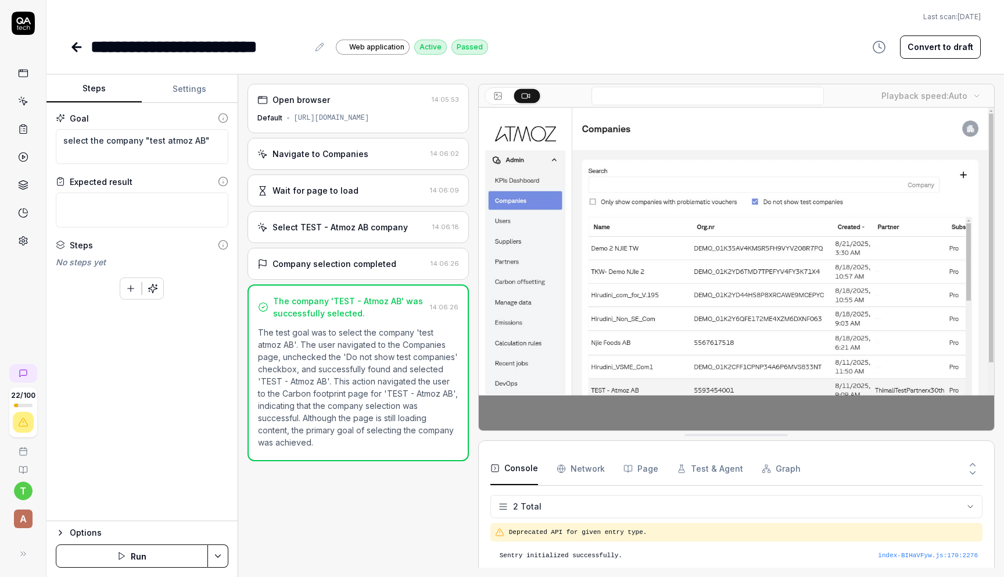
click at [74, 47] on icon at bounding box center [77, 47] width 8 height 0
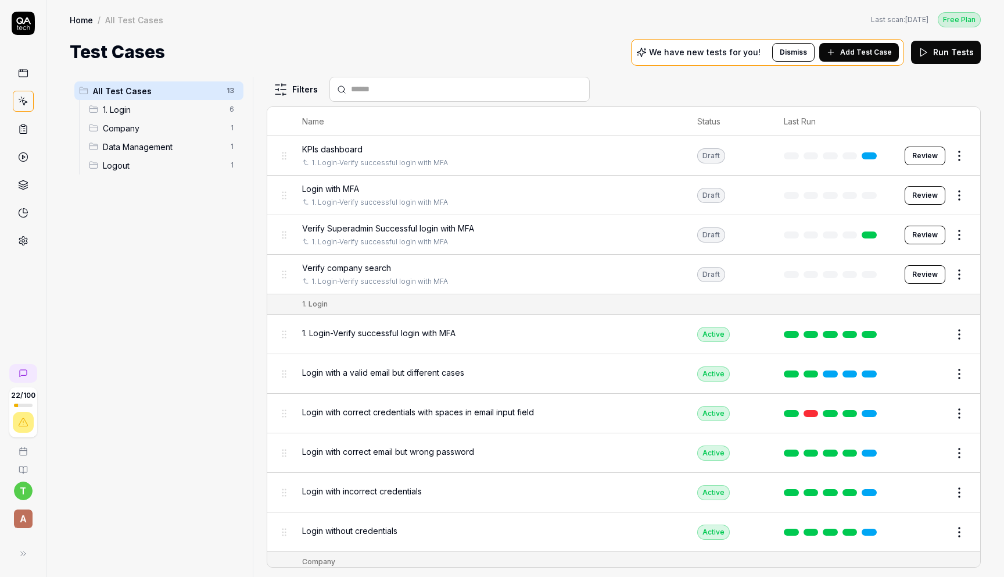
click at [166, 129] on span "Company" at bounding box center [163, 128] width 120 height 12
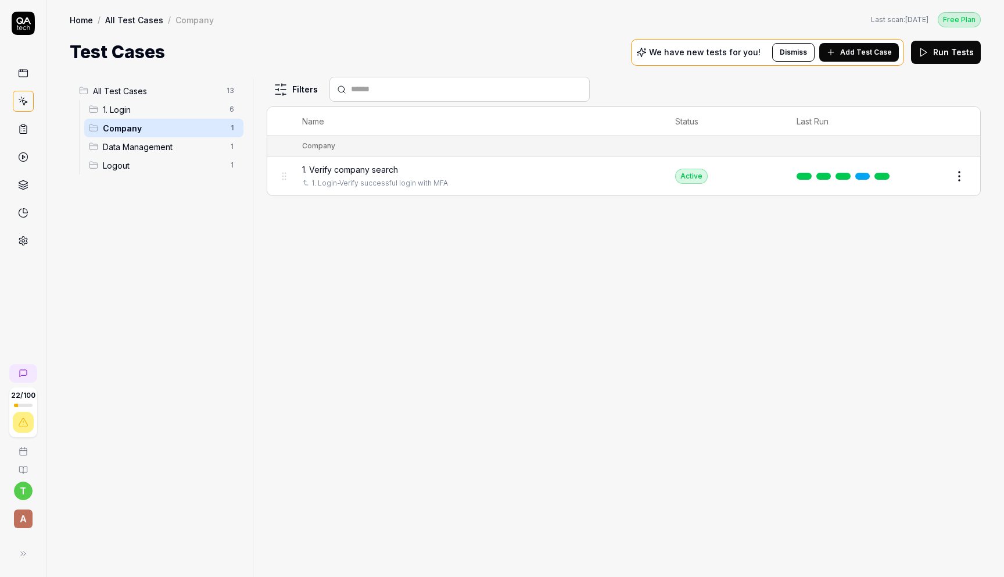
click at [865, 60] on button "Add Test Case" at bounding box center [860, 52] width 80 height 19
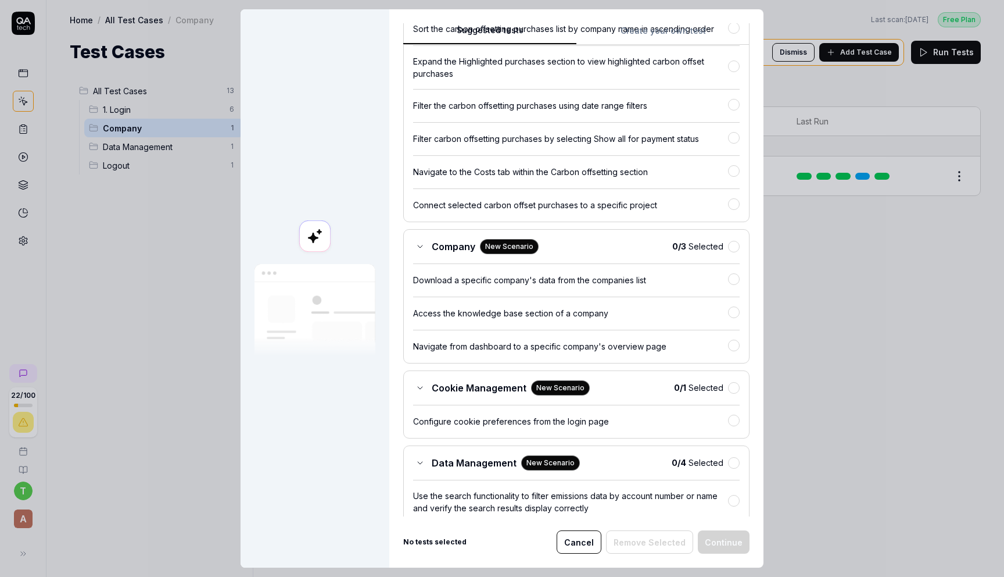
scroll to position [1013, 0]
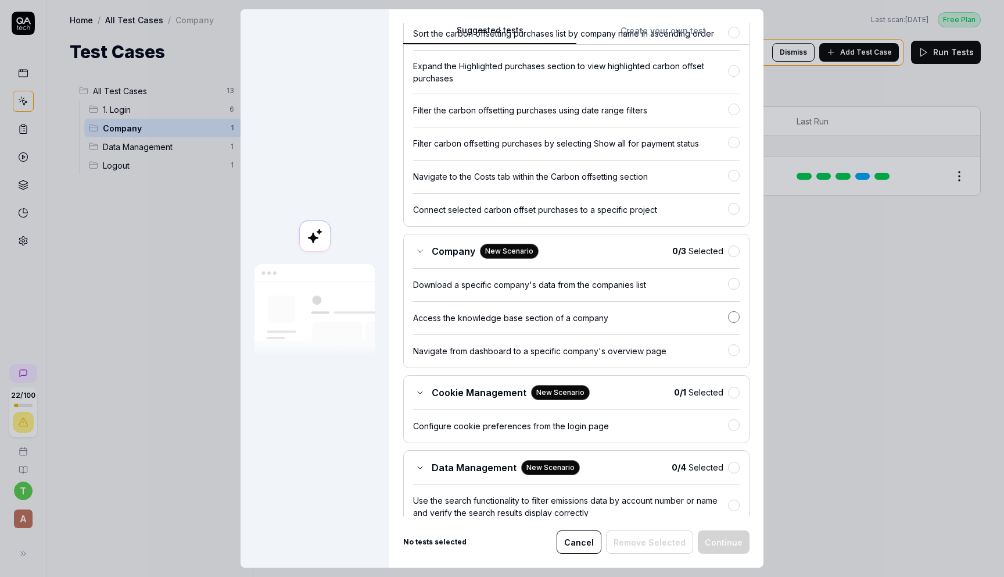
click at [735, 323] on button "button" at bounding box center [734, 317] width 12 height 12
click at [730, 537] on button "Continue" at bounding box center [724, 541] width 52 height 23
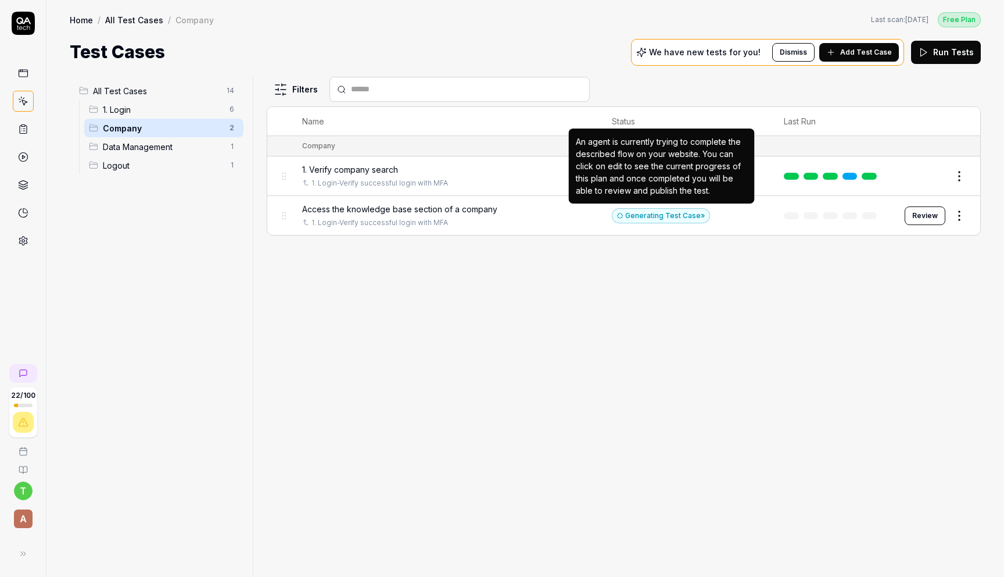
click at [668, 214] on div "Generating Test Case »" at bounding box center [661, 215] width 98 height 15
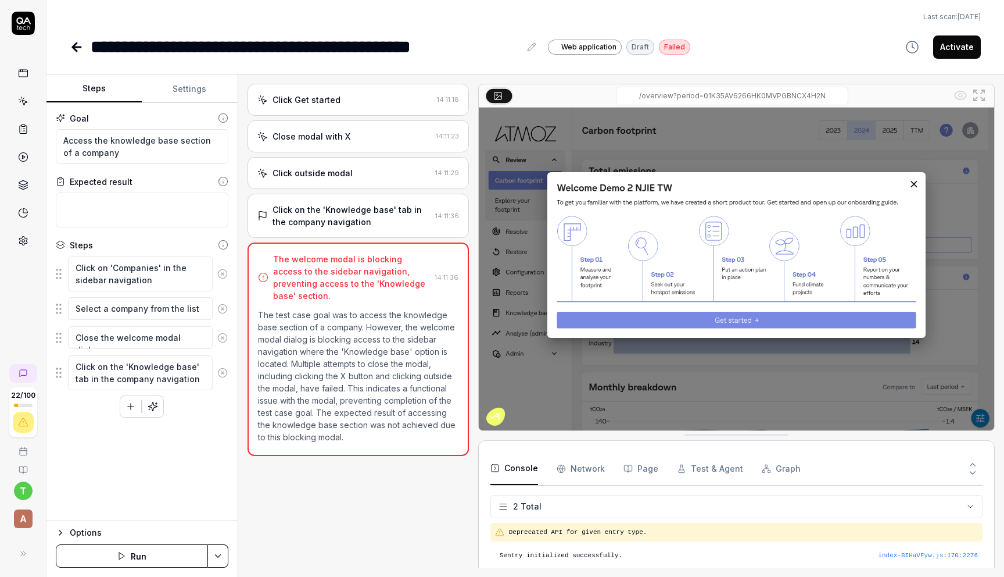
click at [913, 184] on img at bounding box center [737, 269] width 516 height 323
click at [913, 188] on img at bounding box center [737, 269] width 516 height 323
click at [880, 163] on img at bounding box center [737, 269] width 516 height 323
click at [75, 47] on icon at bounding box center [77, 47] width 8 height 0
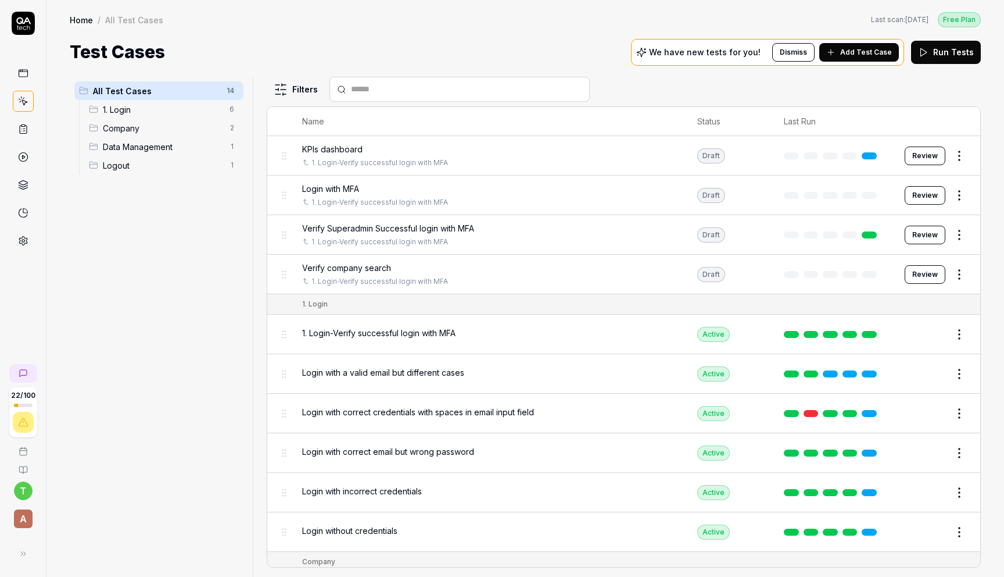
click at [164, 129] on span "Company" at bounding box center [163, 128] width 120 height 12
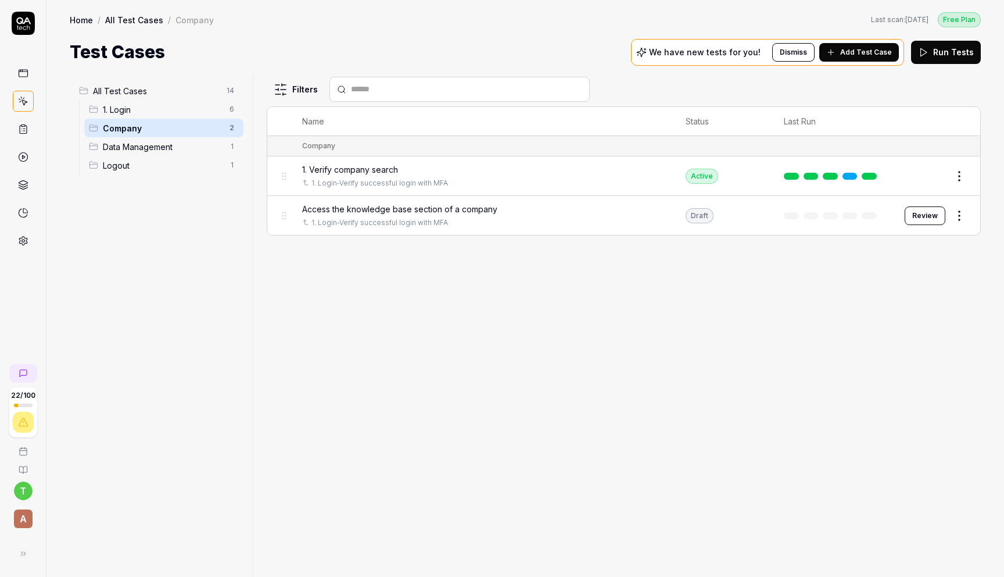
click at [923, 217] on button "Review" at bounding box center [925, 215] width 41 height 19
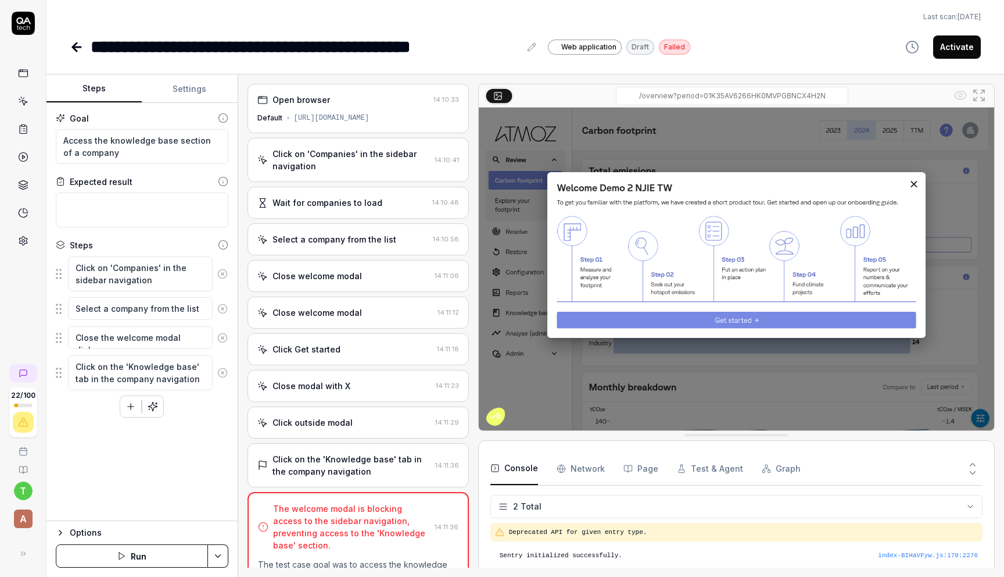
type textarea "*"
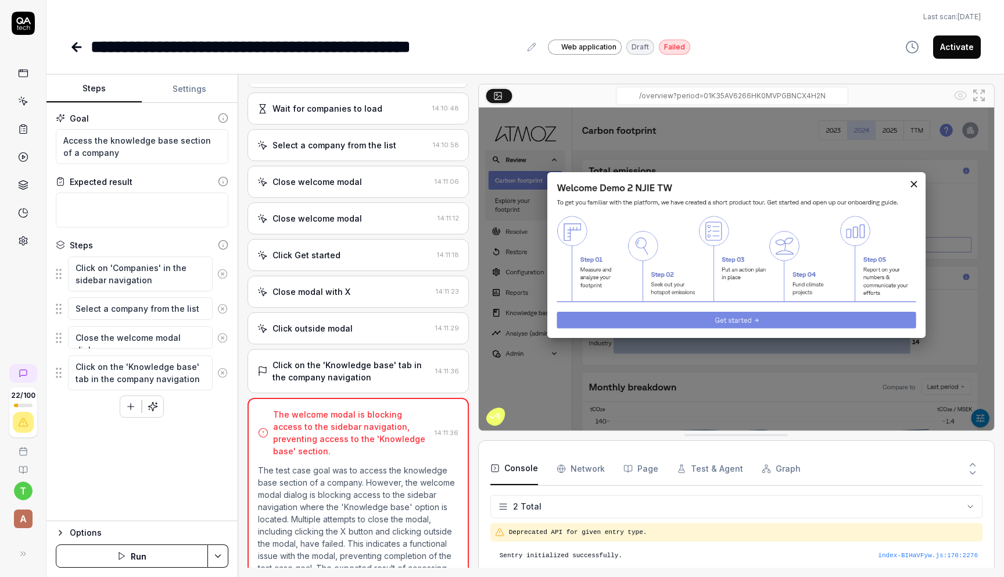
scroll to position [95, 0]
click at [361, 188] on div "Close welcome modal 14:11:06" at bounding box center [358, 181] width 221 height 32
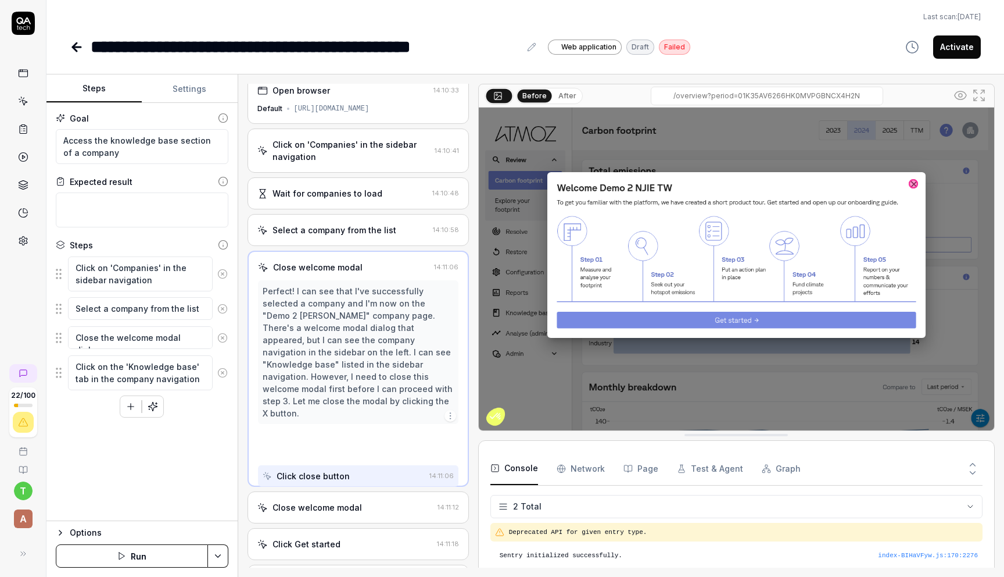
scroll to position [0, 0]
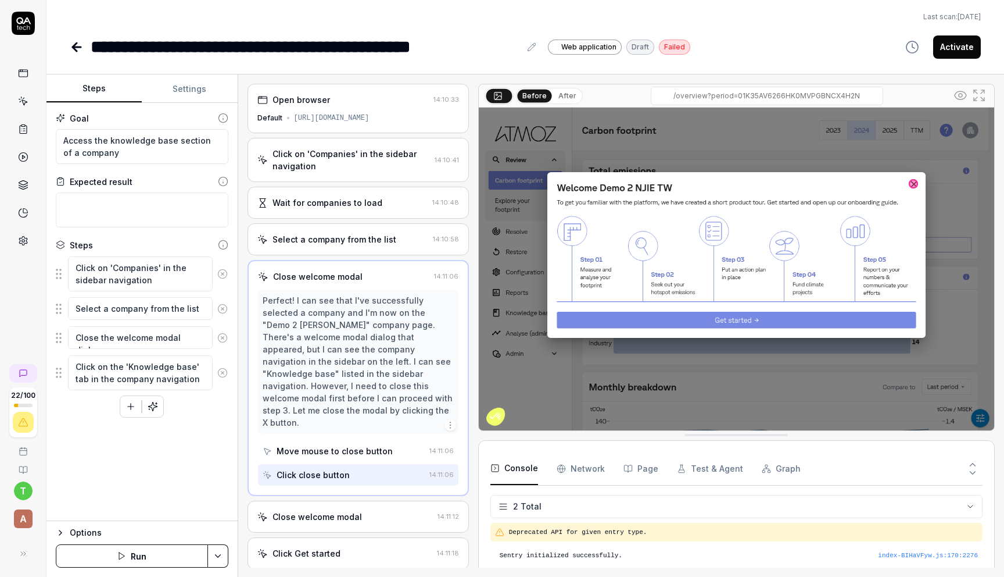
click at [367, 445] on div "Move mouse to close button" at bounding box center [335, 451] width 116 height 12
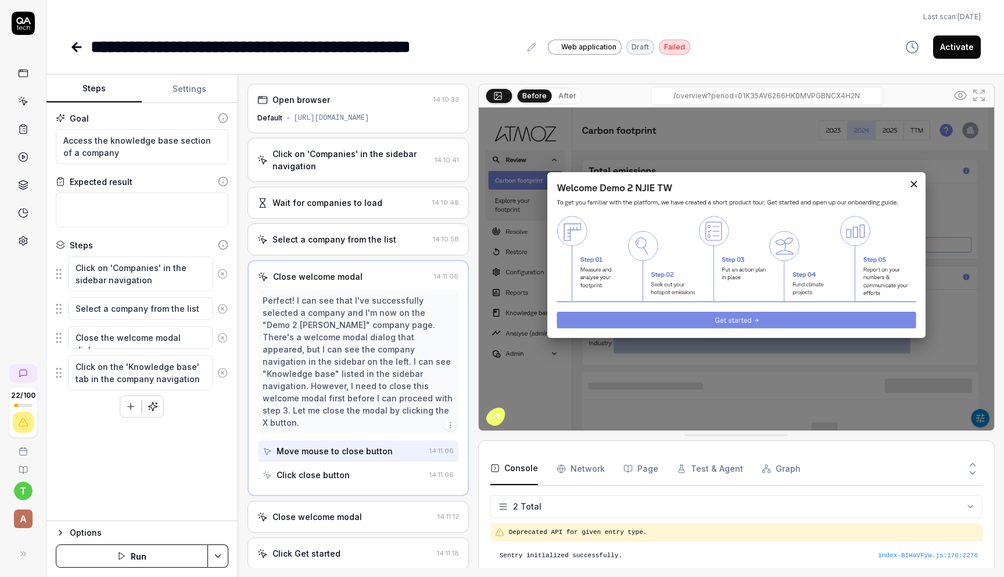
click at [360, 464] on div "Click close button" at bounding box center [344, 475] width 162 height 22
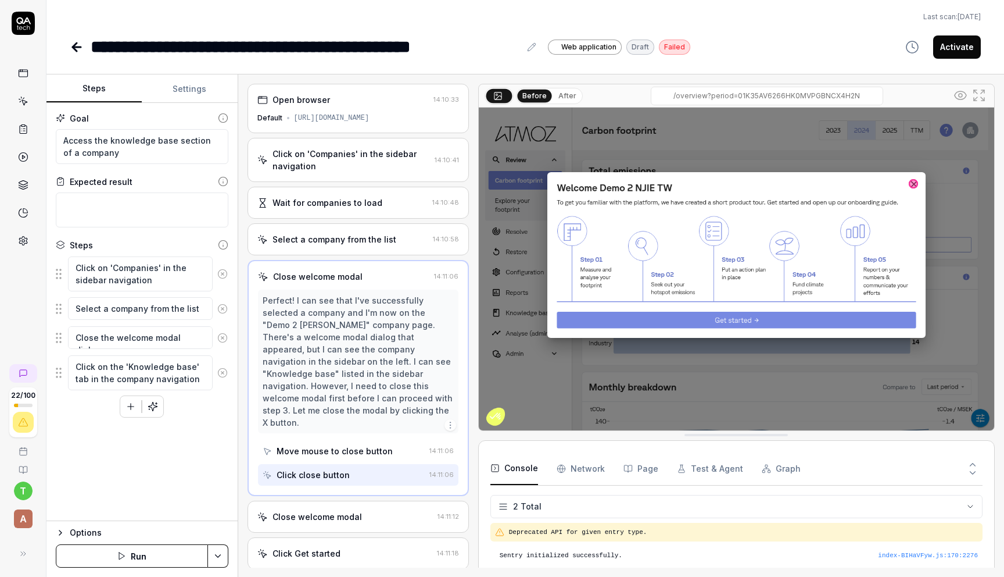
click at [357, 510] on div "Close welcome modal" at bounding box center [346, 516] width 176 height 12
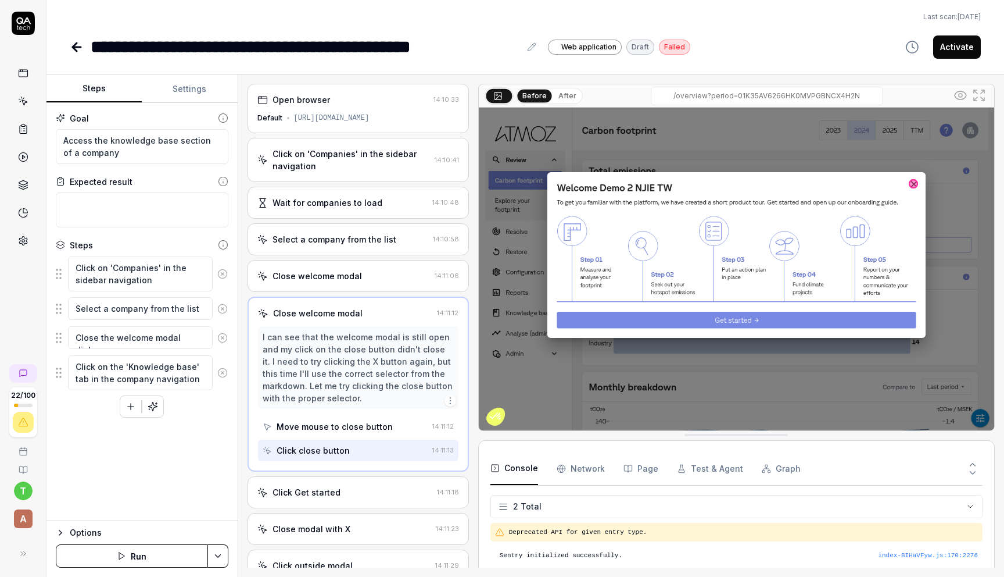
click at [76, 55] on link at bounding box center [78, 46] width 16 height 23
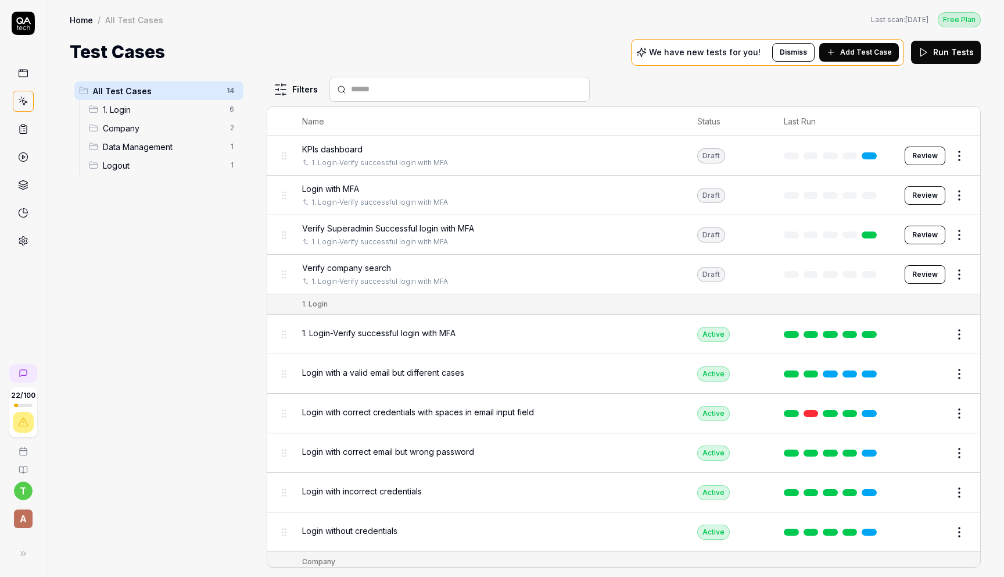
click at [164, 127] on span "Company" at bounding box center [163, 128] width 120 height 12
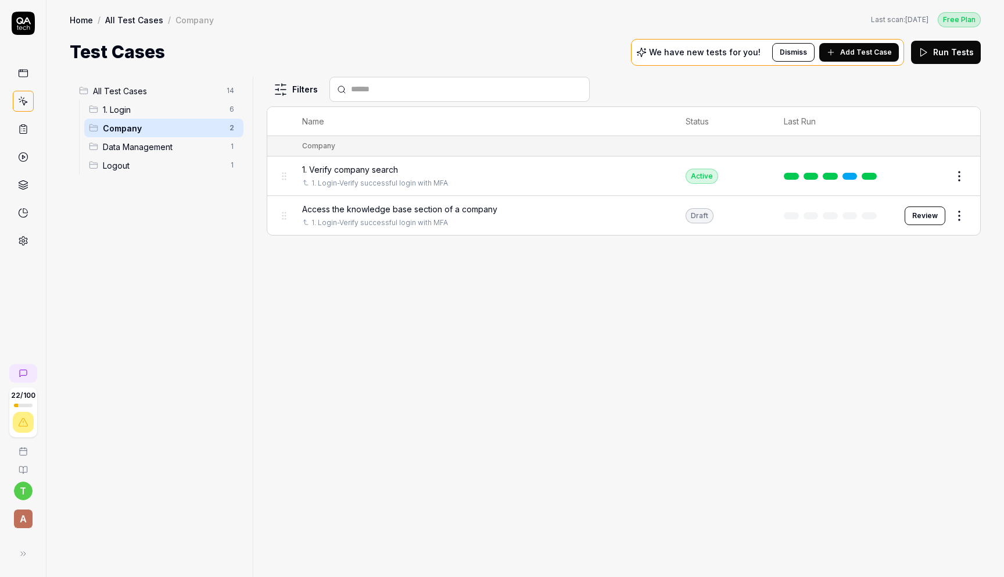
click at [459, 210] on span "Access the knowledge base section of a company" at bounding box center [399, 209] width 195 height 12
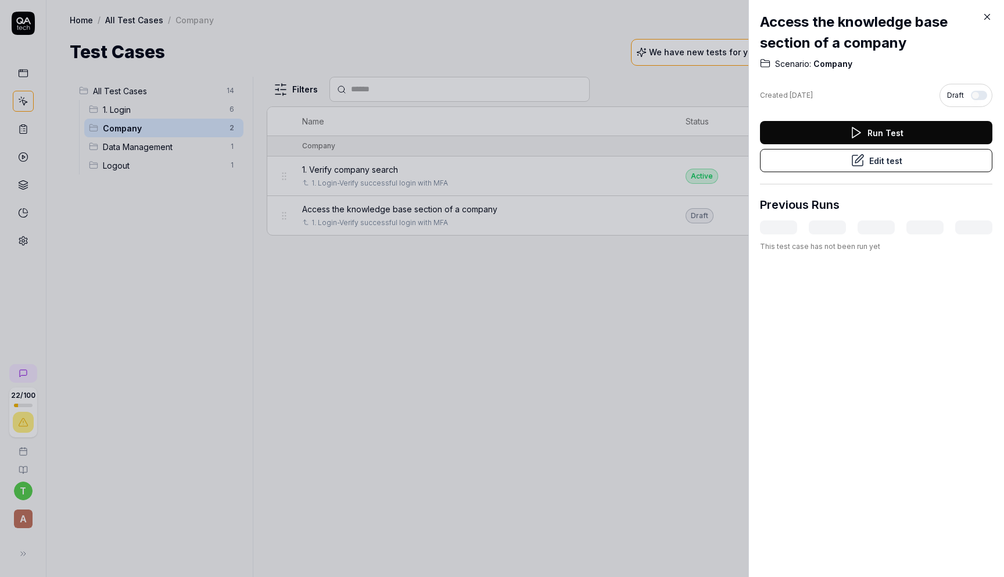
click at [888, 127] on button "Run Test" at bounding box center [876, 132] width 233 height 23
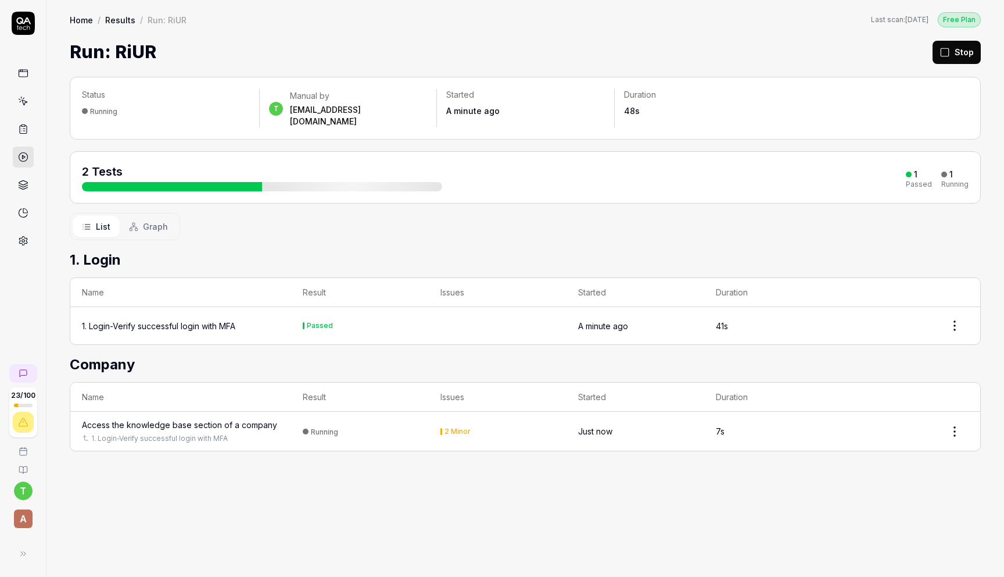
click at [228, 419] on div "Access the knowledge base section of a company" at bounding box center [179, 425] width 195 height 12
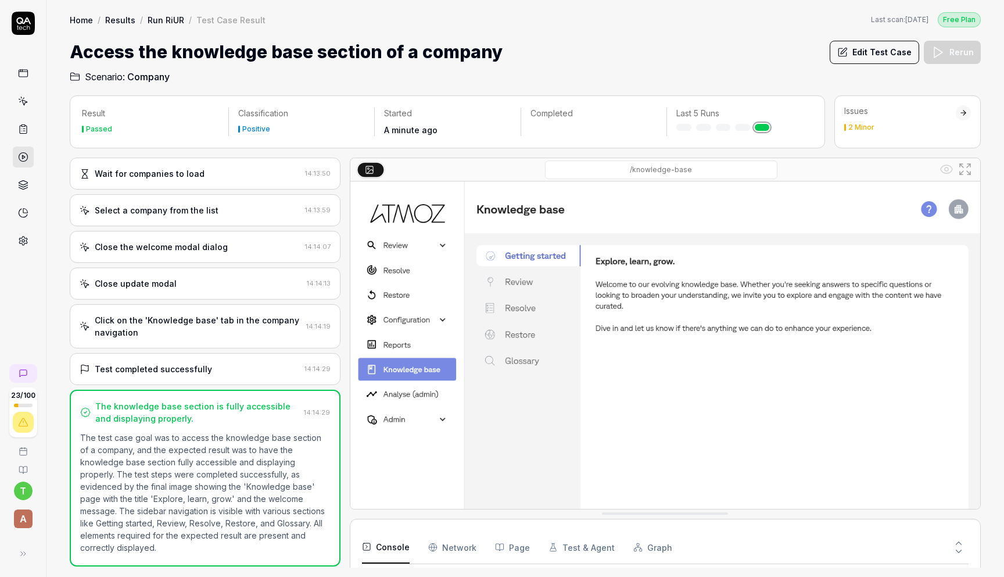
click at [868, 121] on div "Issues 2 Minor" at bounding box center [901, 118] width 112 height 26
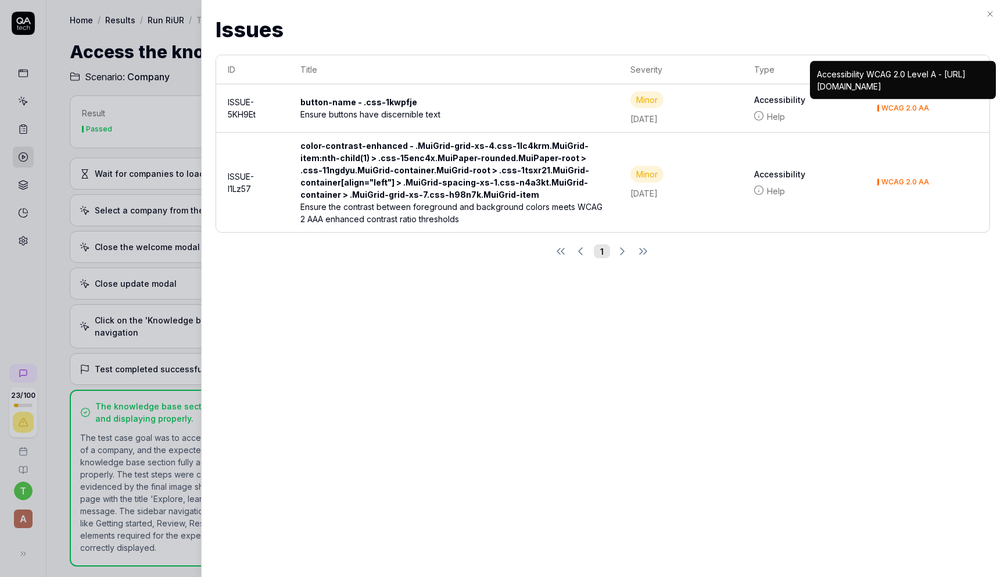
click at [115, 44] on div at bounding box center [502, 288] width 1004 height 577
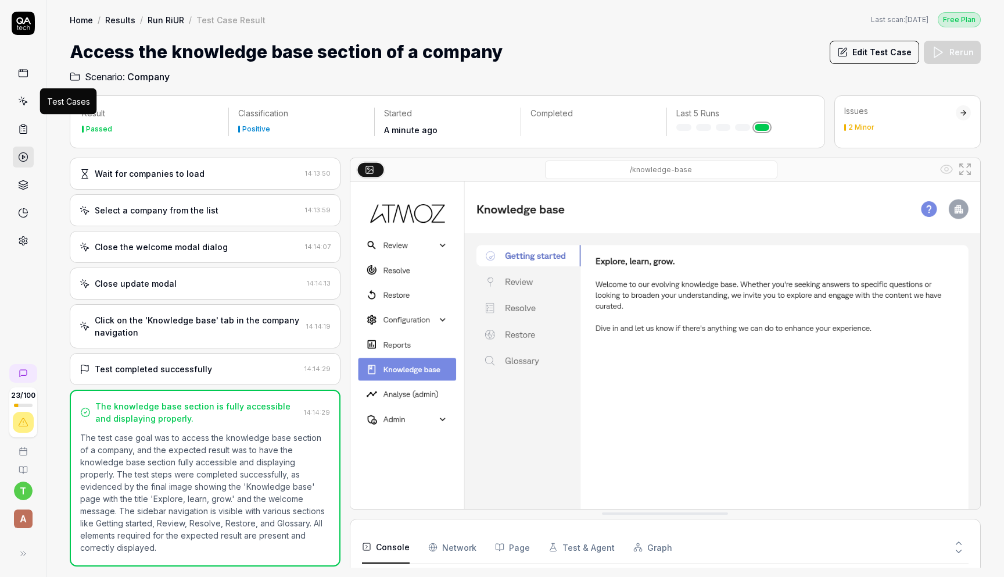
click at [26, 101] on icon at bounding box center [24, 102] width 5 height 5
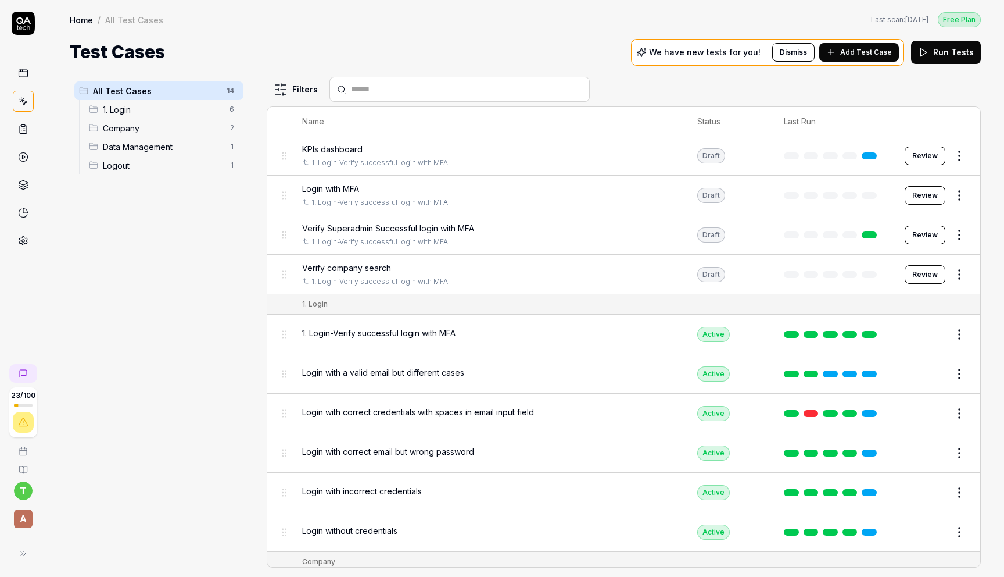
click at [152, 127] on span "Company" at bounding box center [163, 128] width 120 height 12
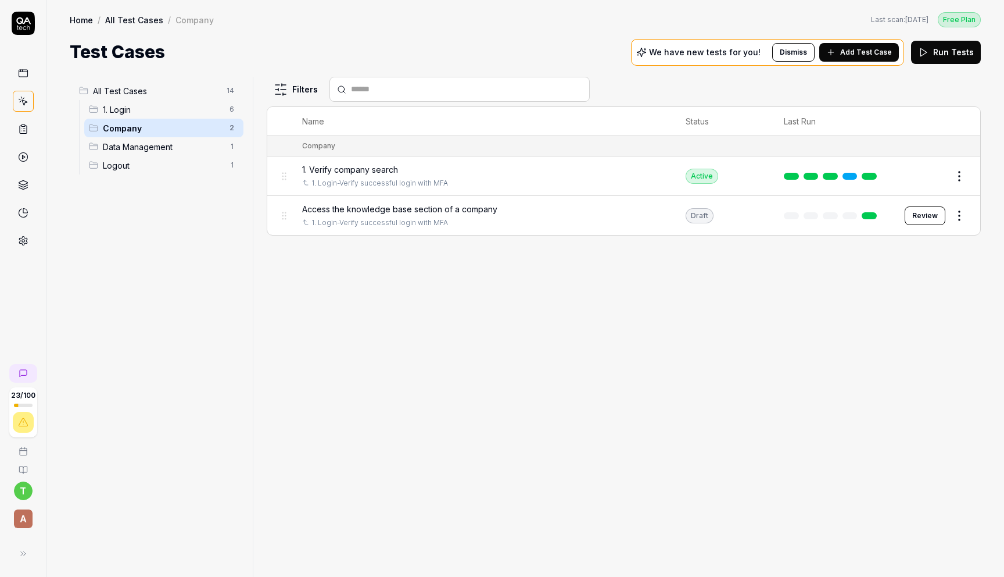
click at [234, 127] on html "23 / 100 t A Home / All Test Cases / Company Free Plan Home / All Test Cases / …" at bounding box center [502, 332] width 1004 height 664
click at [194, 152] on div "Rename Scenario" at bounding box center [190, 151] width 99 height 26
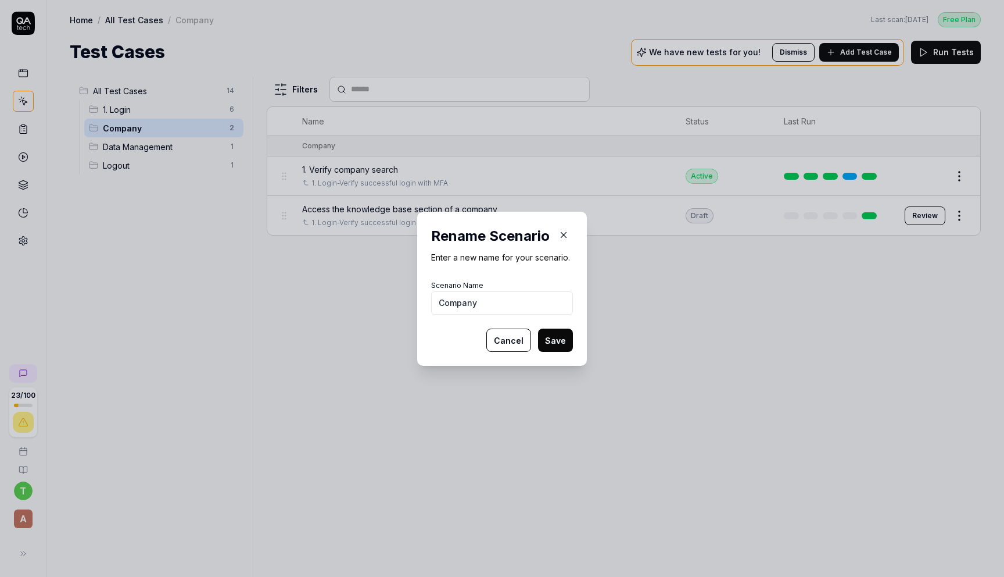
click at [441, 299] on input "Company" at bounding box center [502, 302] width 142 height 23
type input "2. Company"
click at [552, 341] on button "Save" at bounding box center [555, 339] width 35 height 23
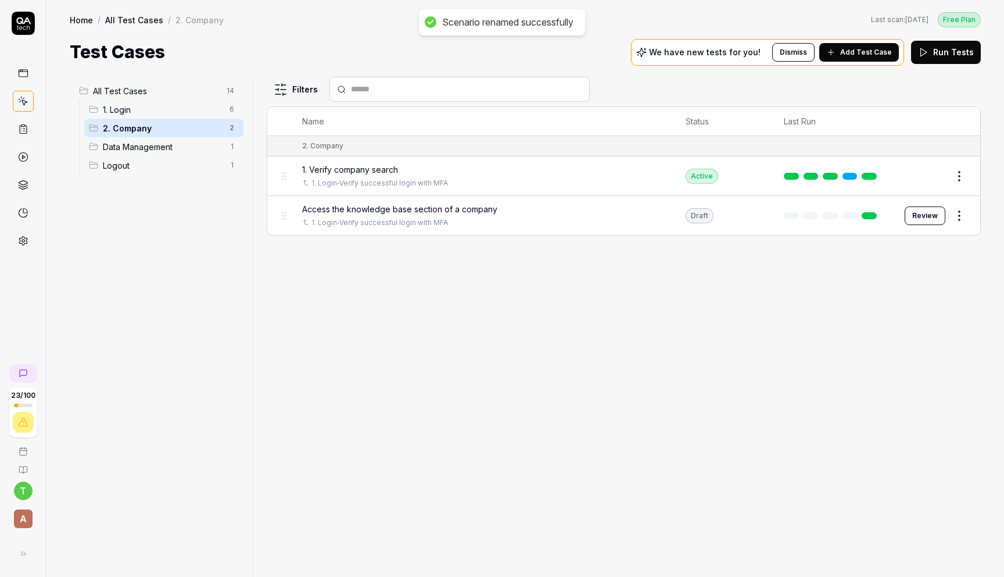
click at [166, 149] on span "Data Management" at bounding box center [163, 147] width 120 height 12
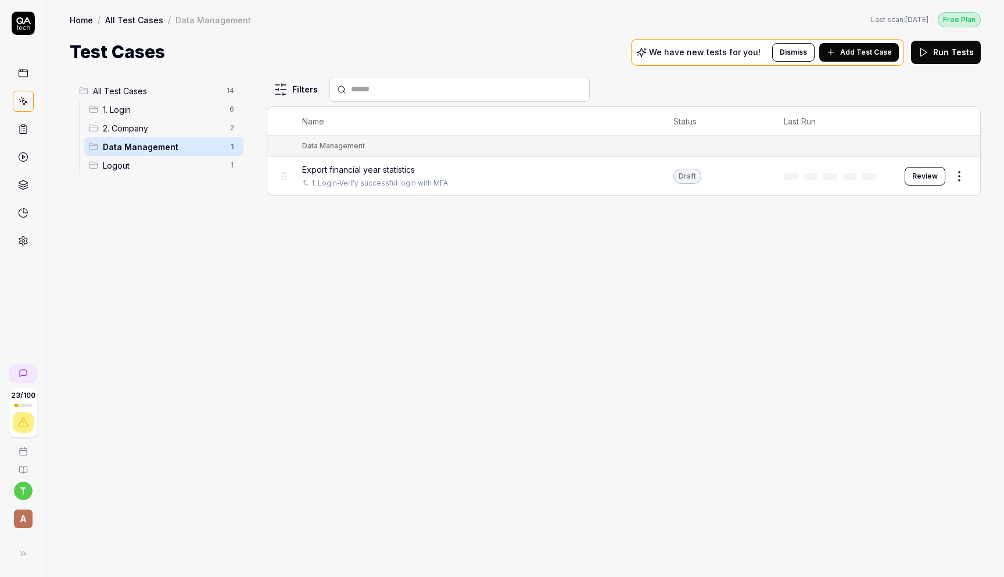
click at [166, 127] on span "2. Company" at bounding box center [163, 128] width 120 height 12
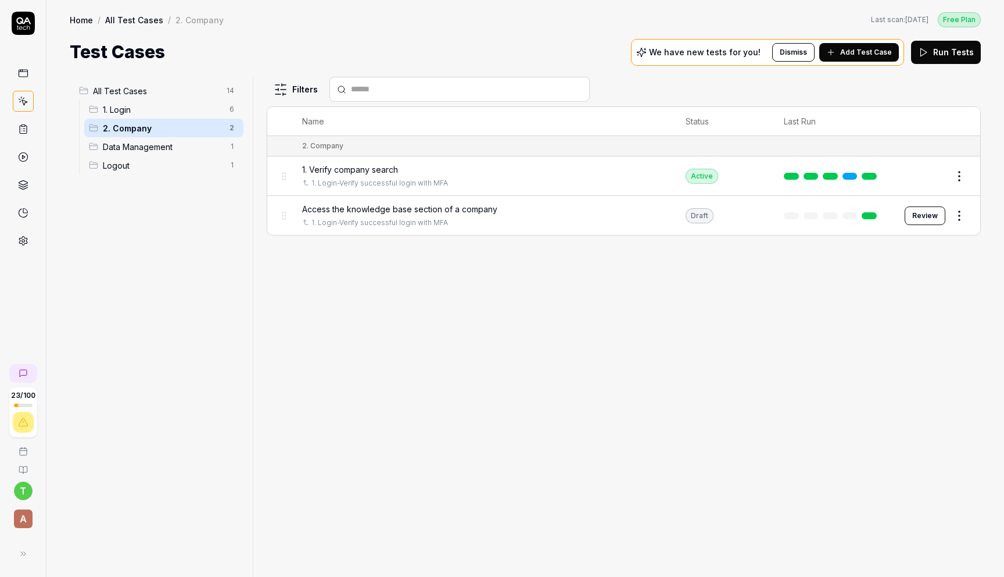
click at [861, 53] on span "Add Test Case" at bounding box center [867, 52] width 52 height 10
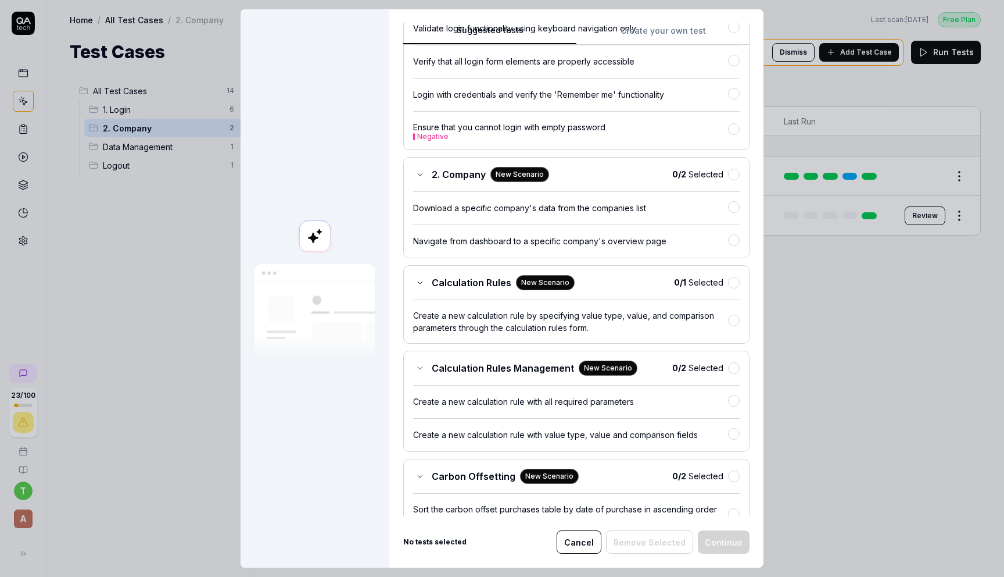
scroll to position [463, 0]
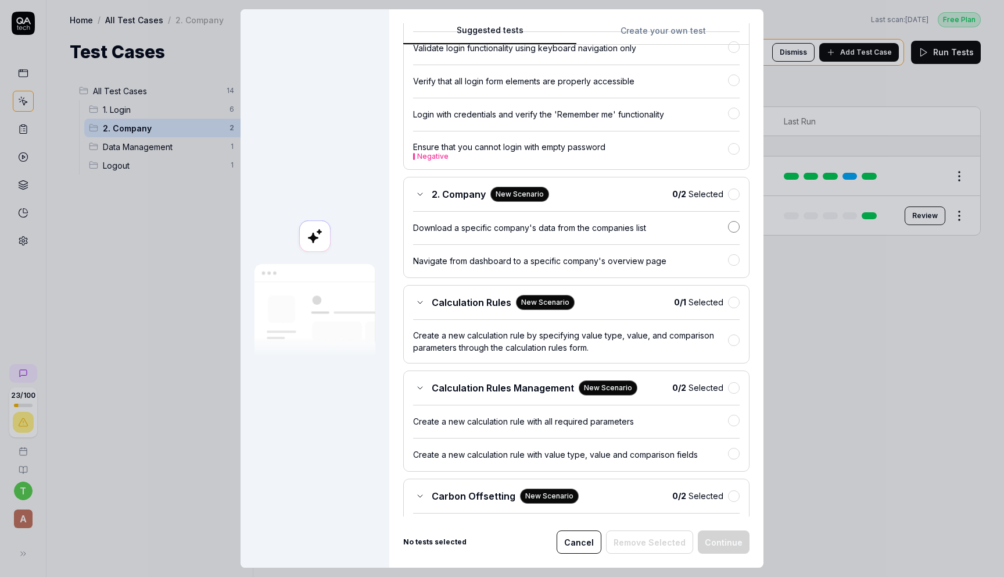
click at [736, 233] on button "button" at bounding box center [734, 227] width 12 height 12
click at [728, 542] on button "Continue" at bounding box center [724, 541] width 52 height 23
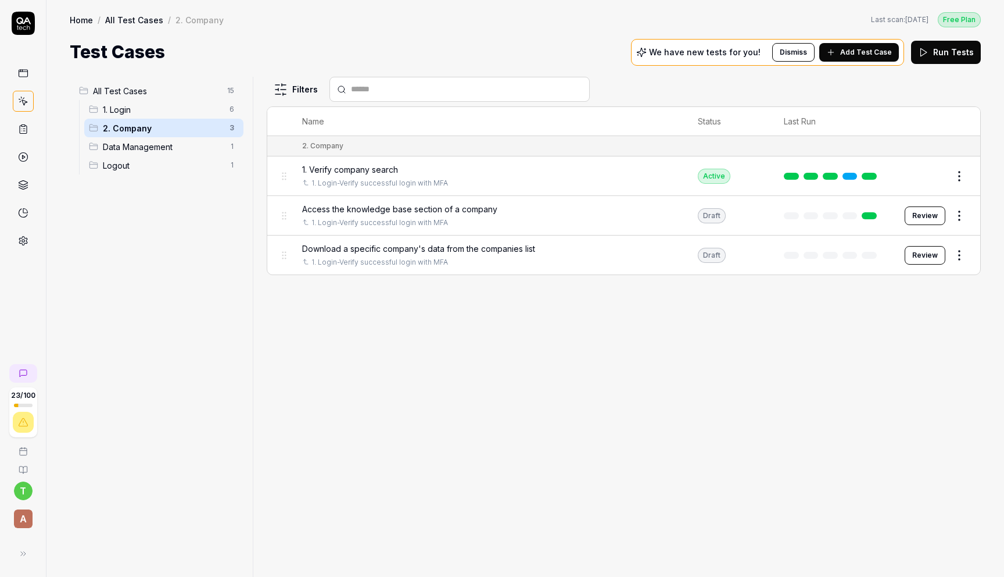
click at [927, 251] on button "Review" at bounding box center [925, 255] width 41 height 19
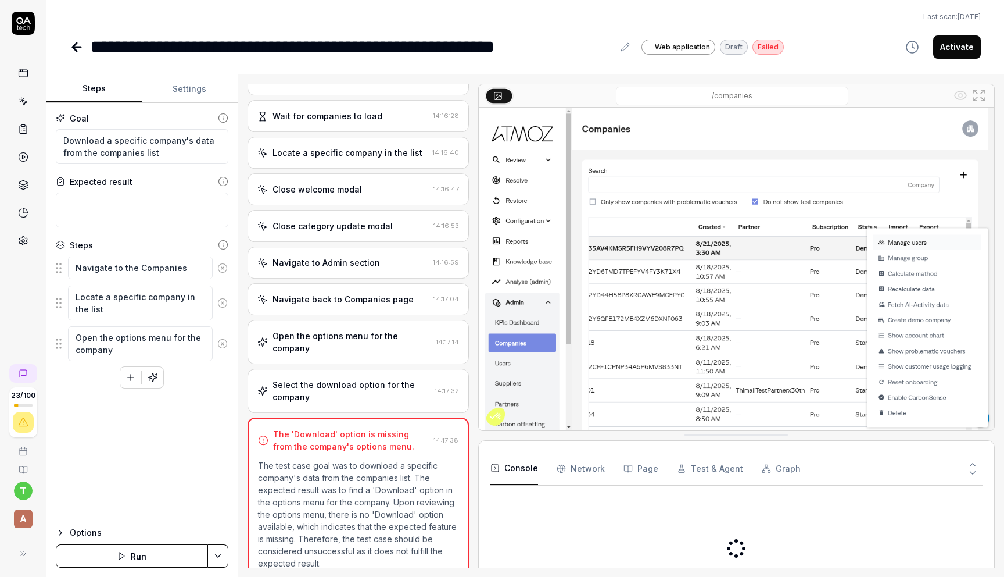
scroll to position [77, 0]
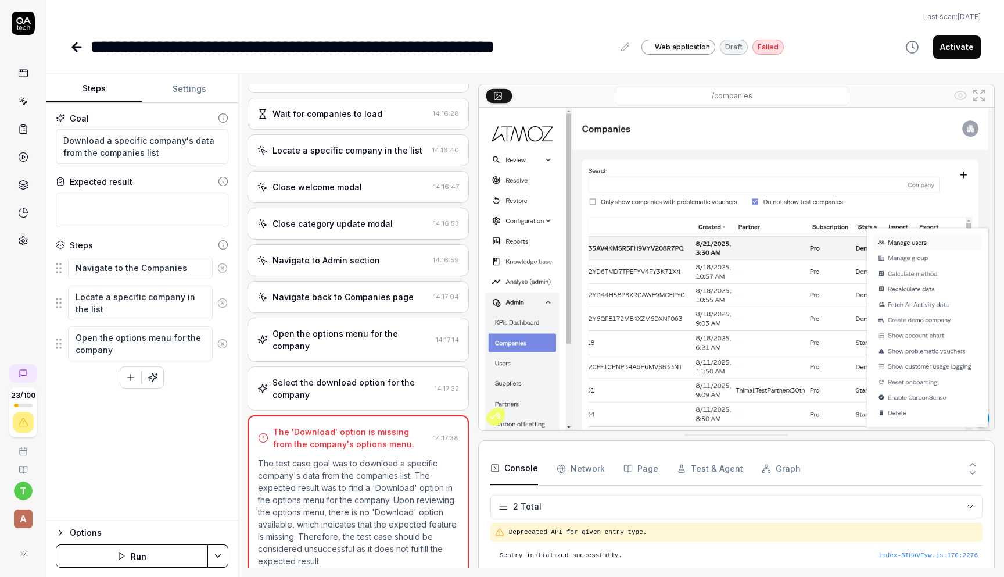
type textarea "*"
click at [27, 101] on icon at bounding box center [23, 101] width 10 height 10
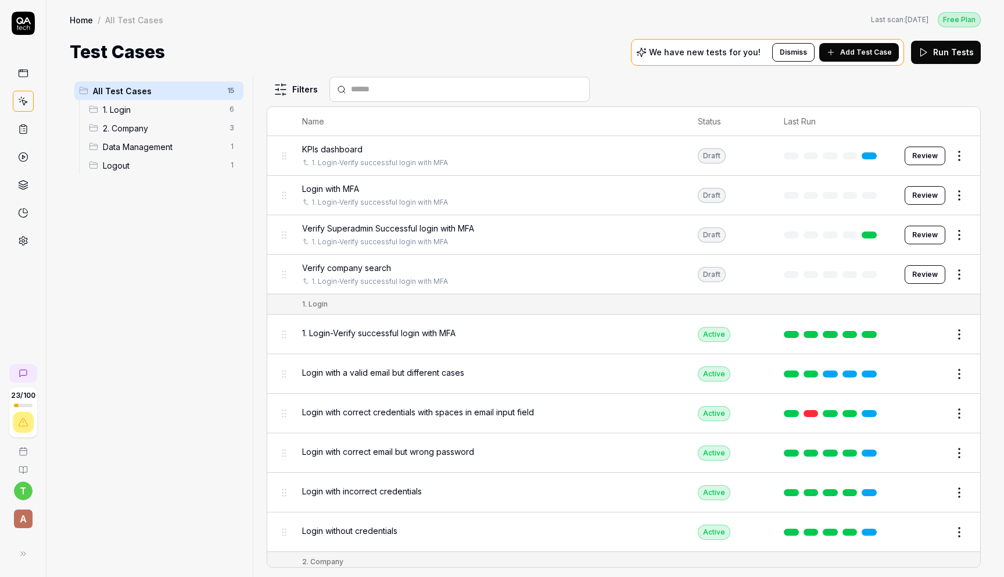
click at [146, 127] on span "2. Company" at bounding box center [163, 128] width 120 height 12
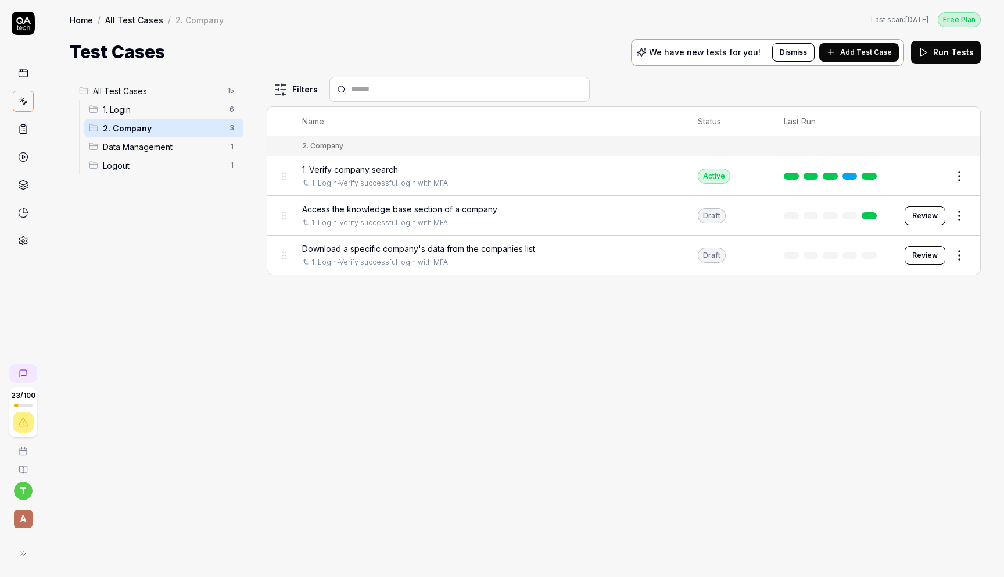
click at [457, 242] on span "Download a specific company's data from the companies list" at bounding box center [418, 248] width 233 height 12
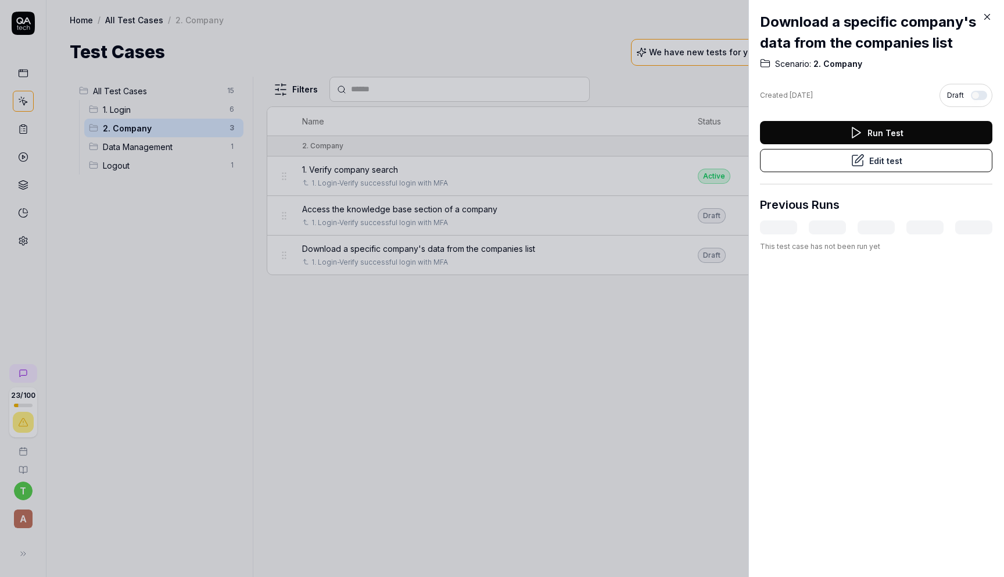
click at [901, 130] on button "Run Test" at bounding box center [876, 132] width 233 height 23
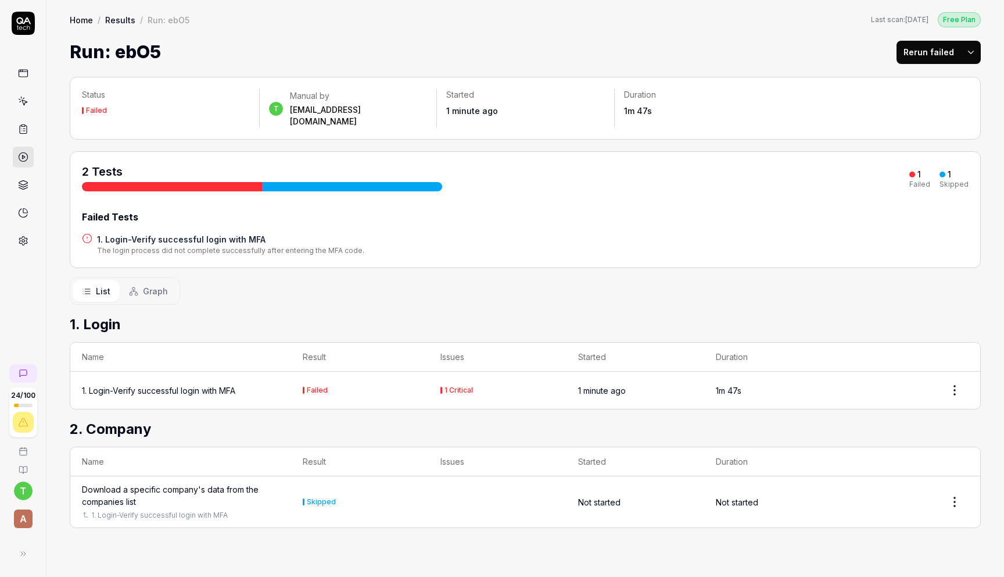
click at [189, 510] on link "1. Login-Verify successful login with MFA" at bounding box center [159, 515] width 137 height 10
